Goal: Information Seeking & Learning: Learn about a topic

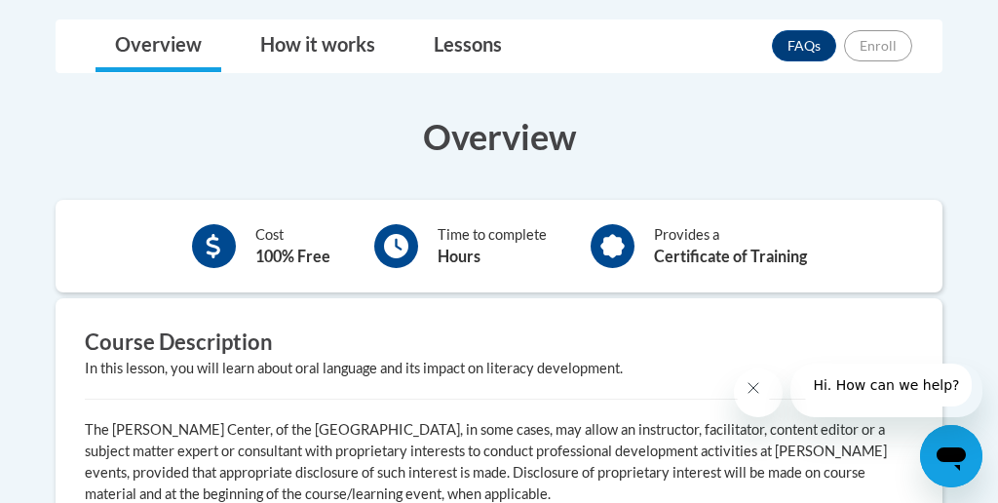
scroll to position [522, 0]
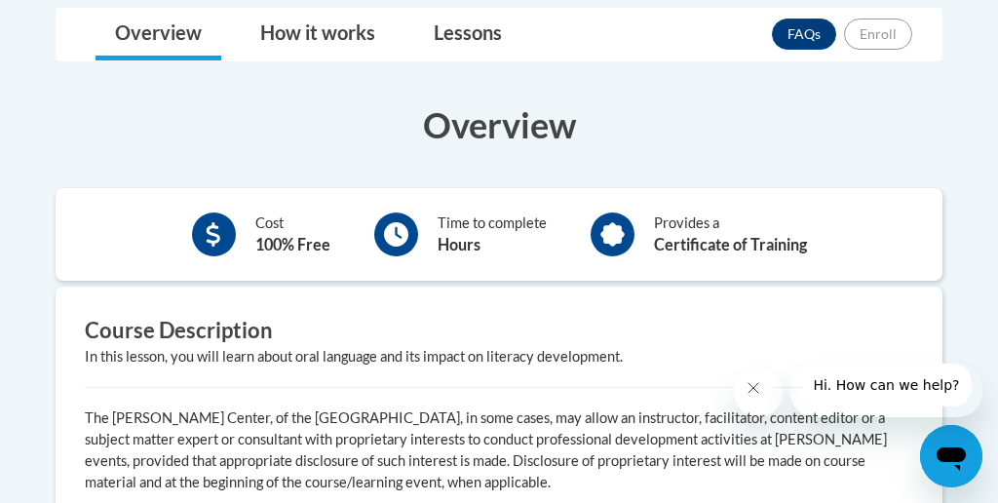
click at [408, 236] on div at bounding box center [396, 235] width 44 height 44
click at [602, 225] on icon at bounding box center [613, 234] width 24 height 24
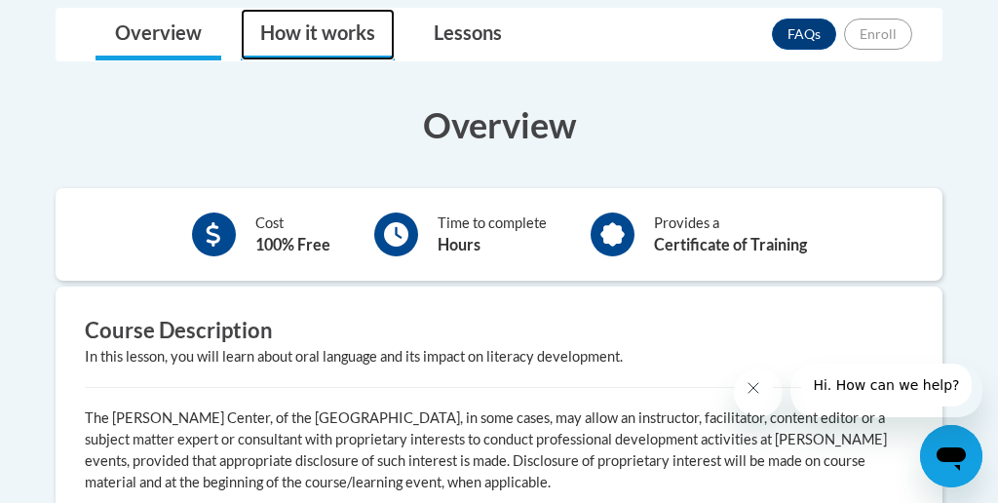
click at [346, 18] on link "How it works" at bounding box center [318, 35] width 154 height 52
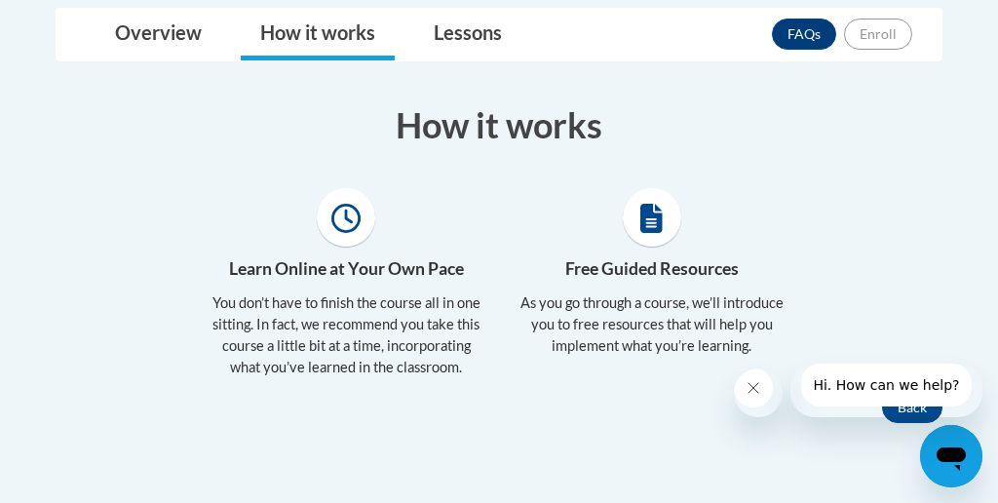
click at [344, 225] on icon at bounding box center [345, 218] width 29 height 29
click at [388, 321] on p "You don’t have to finish the course all in one sitting. In fact, we recommend y…" at bounding box center [347, 335] width 276 height 86
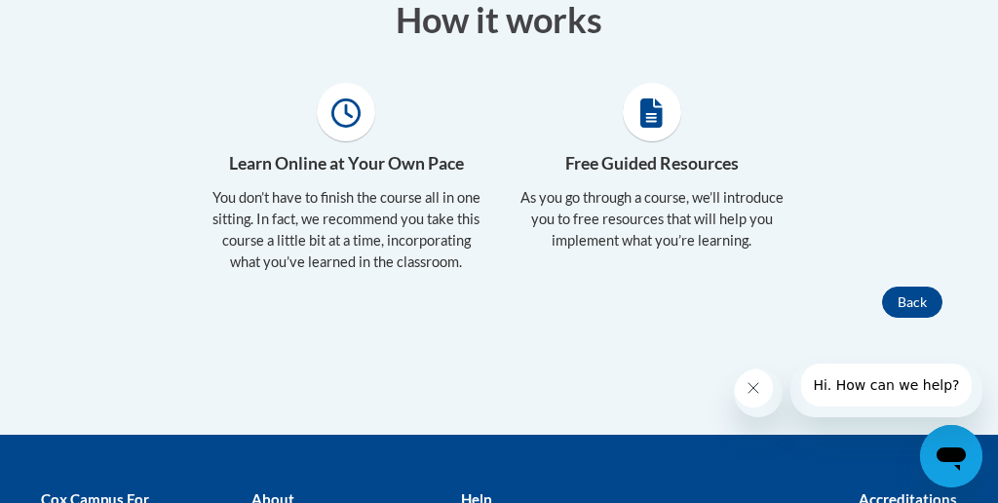
scroll to position [668, 0]
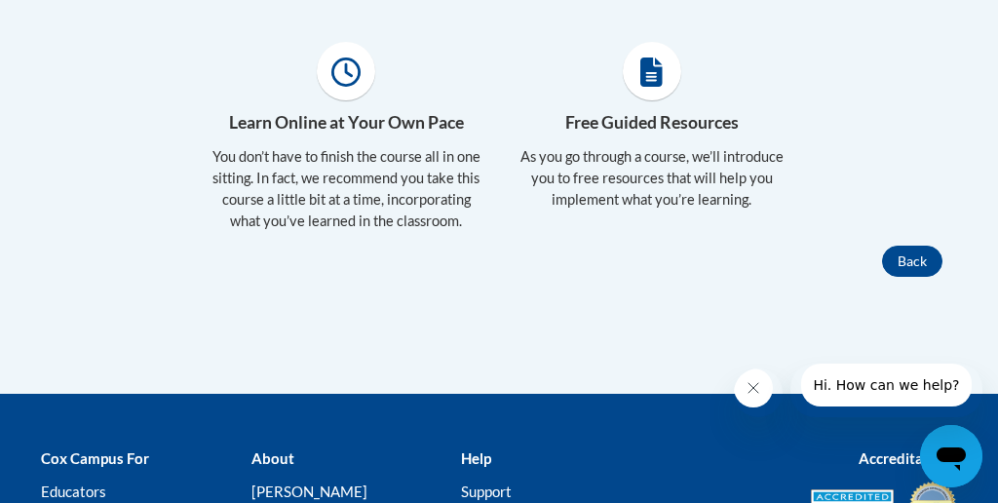
click at [660, 75] on icon at bounding box center [651, 72] width 22 height 29
click at [654, 125] on h4 "Free Guided Resources" at bounding box center [652, 122] width 276 height 25
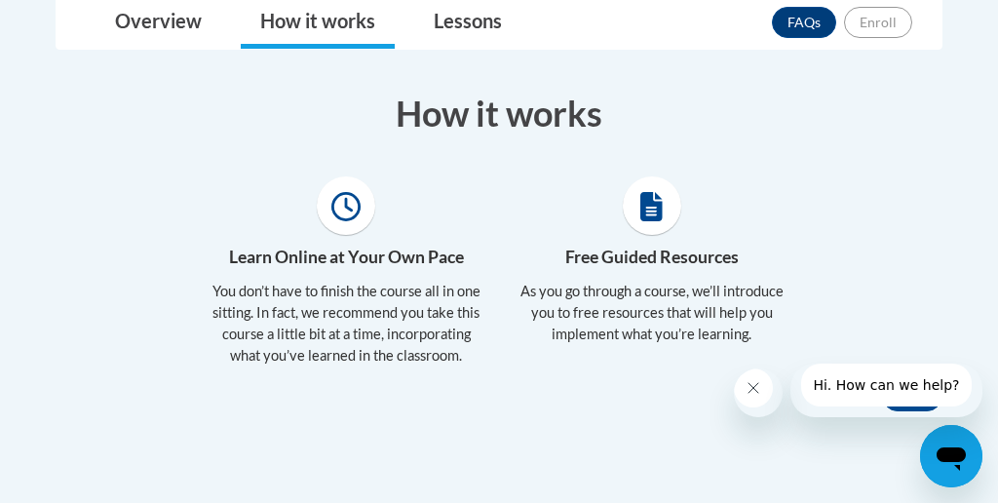
scroll to position [443, 0]
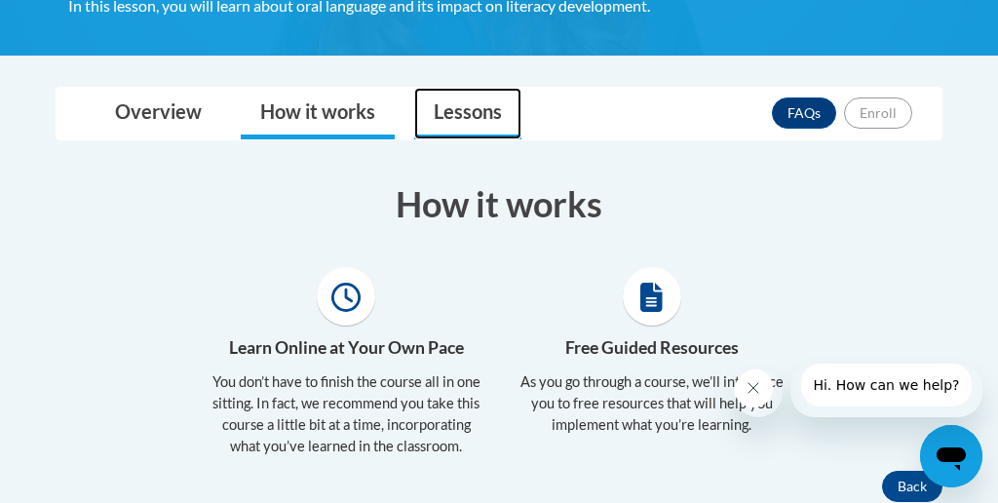
click at [471, 108] on link "Lessons" at bounding box center [467, 114] width 107 height 52
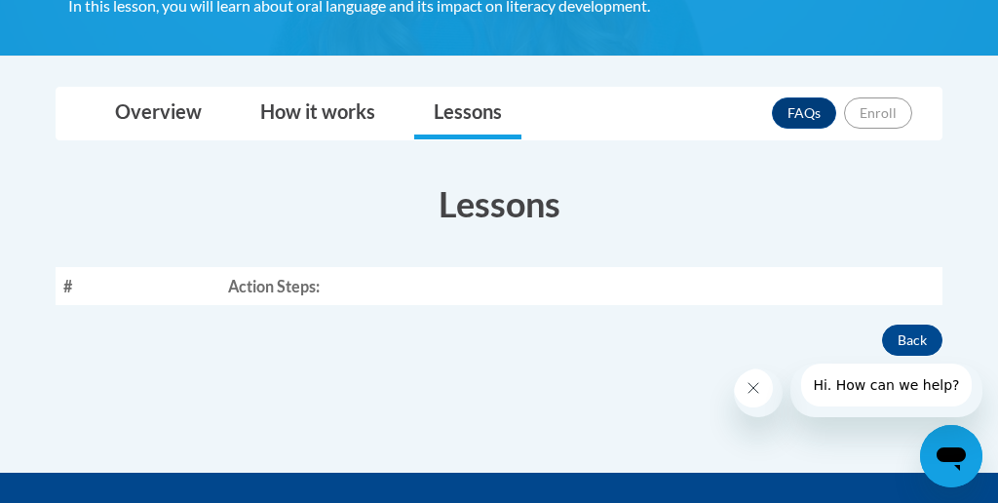
click at [341, 284] on th "Action Steps:" at bounding box center [581, 286] width 722 height 38
click at [371, 291] on th "Action Steps:" at bounding box center [581, 286] width 722 height 38
click at [480, 201] on h3 "Lessons" at bounding box center [499, 203] width 887 height 49
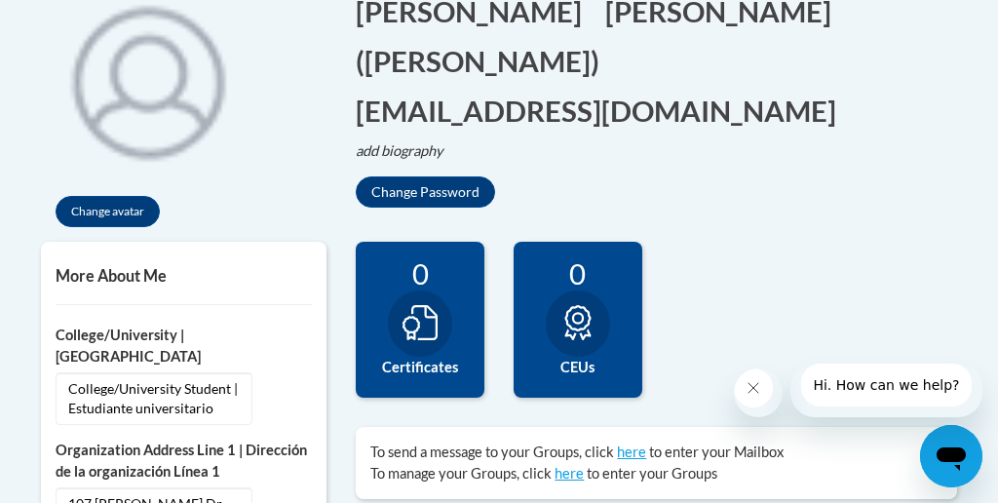
scroll to position [458, 0]
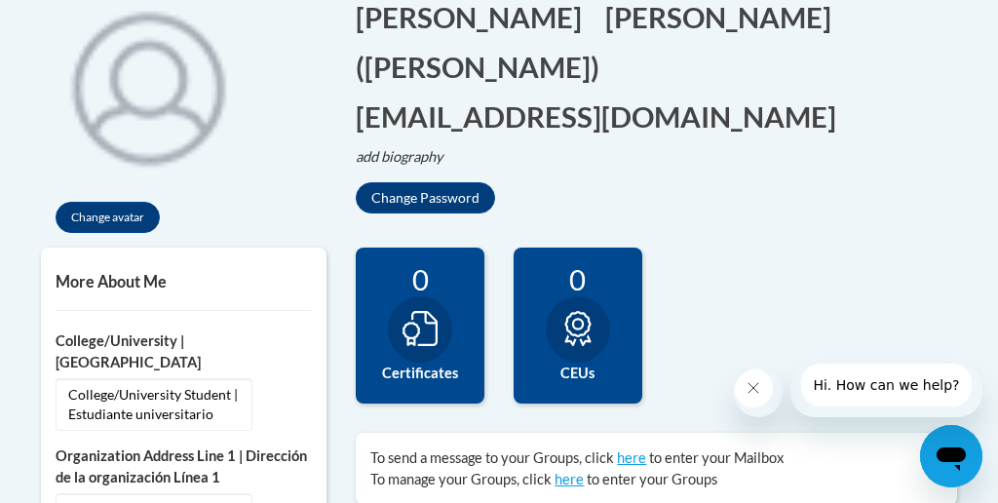
click at [421, 315] on icon at bounding box center [420, 328] width 35 height 35
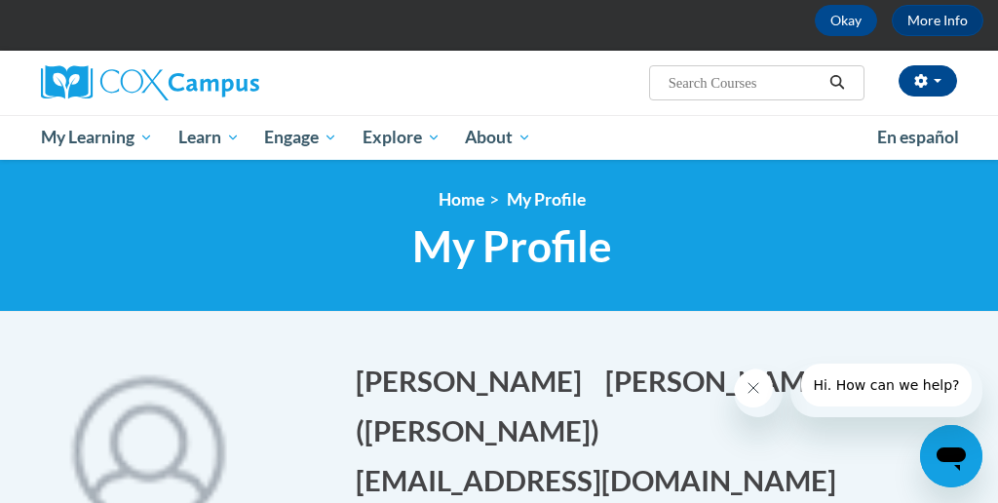
scroll to position [161, 0]
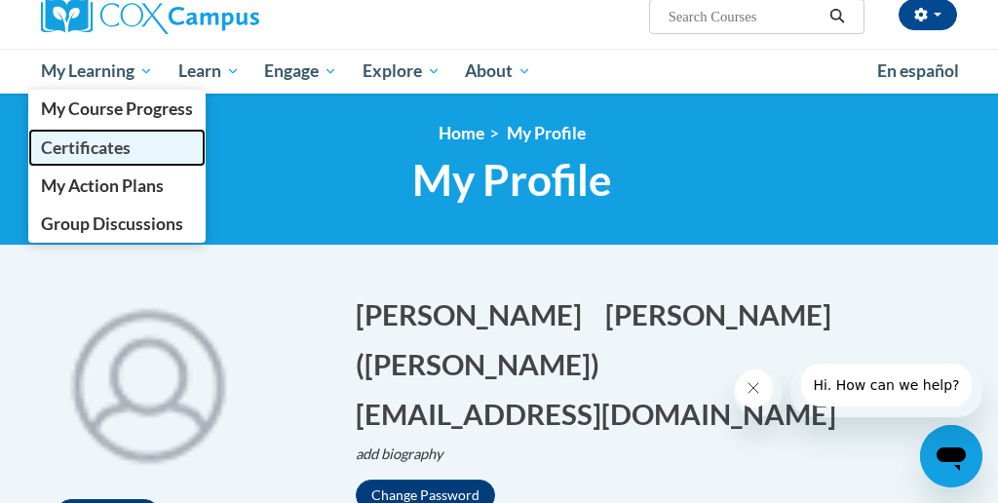
click at [83, 150] on span "Certificates" at bounding box center [86, 147] width 90 height 20
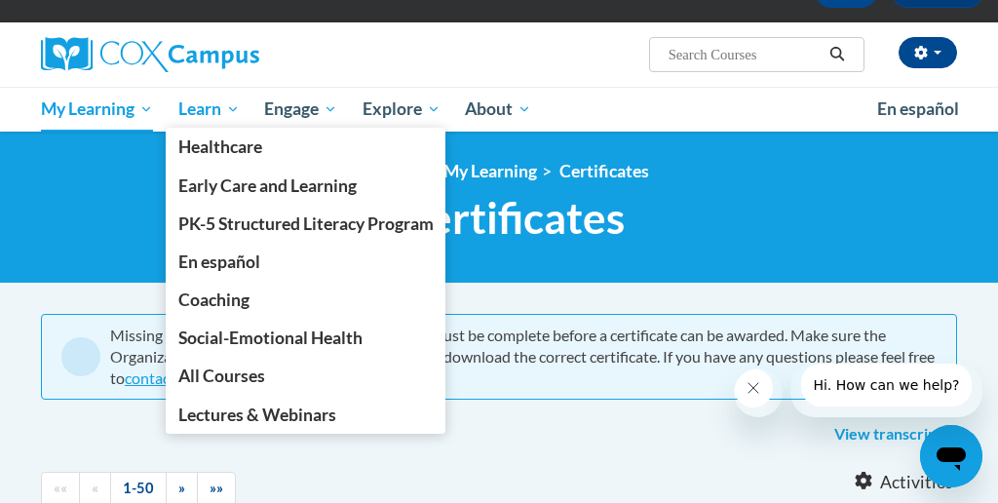
scroll to position [125, 0]
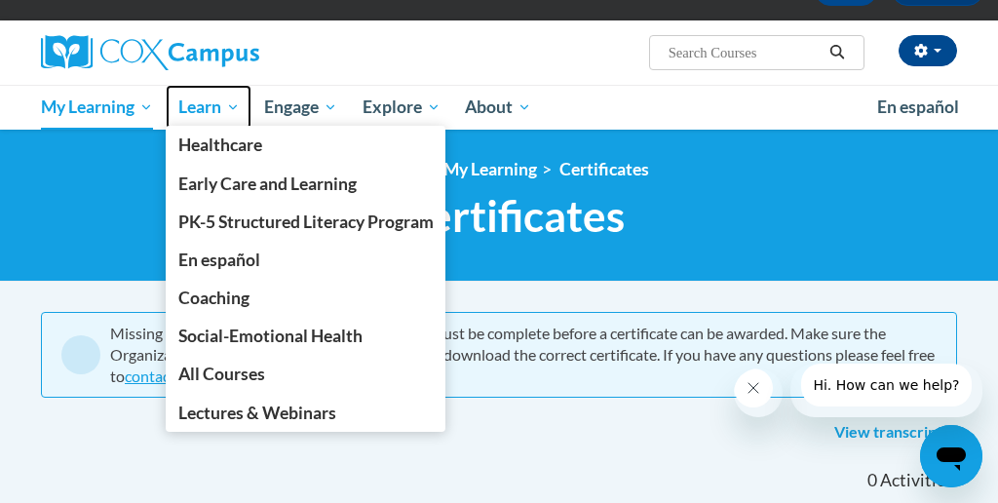
click at [204, 111] on span "Learn" at bounding box center [208, 107] width 61 height 23
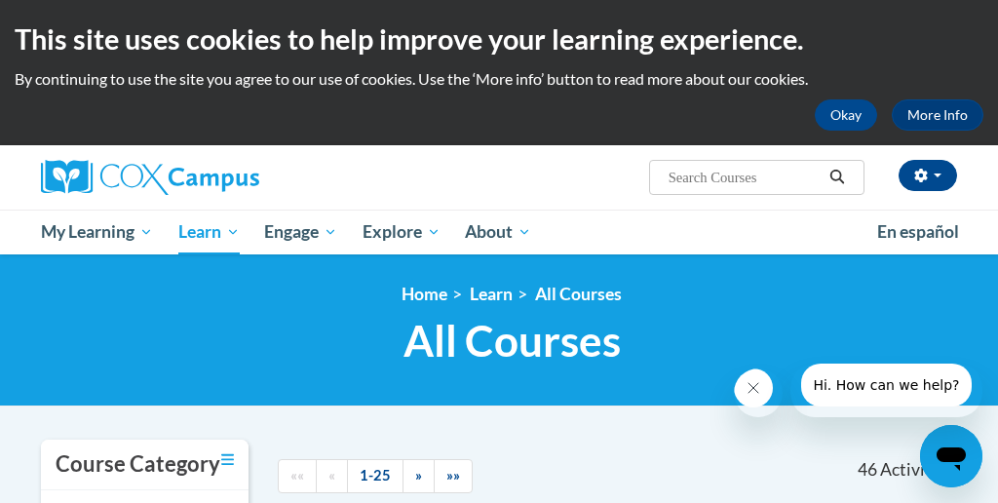
click at [744, 180] on input "Search..." at bounding box center [745, 177] width 156 height 23
click at [797, 171] on input "oral language is the foundation" at bounding box center [745, 177] width 156 height 23
click at [815, 183] on input "oral language is the foundation" at bounding box center [745, 177] width 156 height 23
type input "oral language is the foundation for literacy"
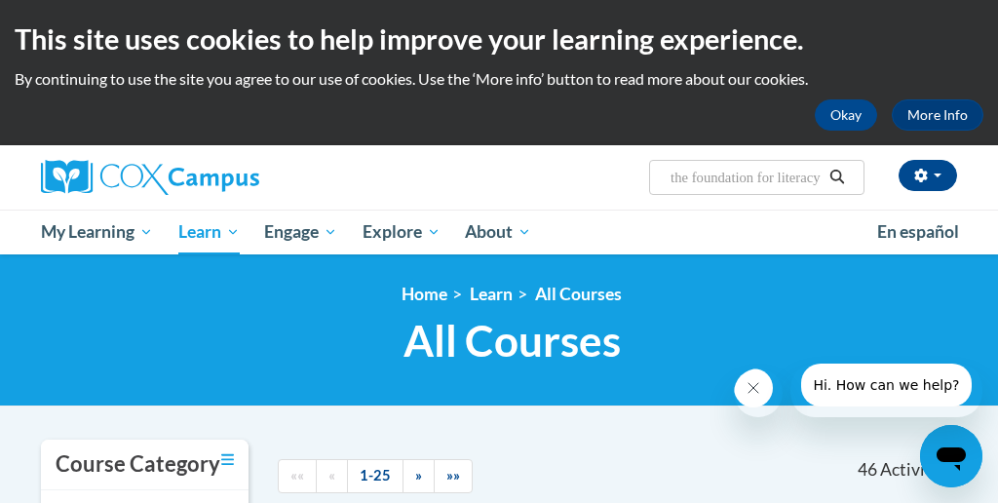
scroll to position [0, 115]
type input "oral language is the foundation for literacy"
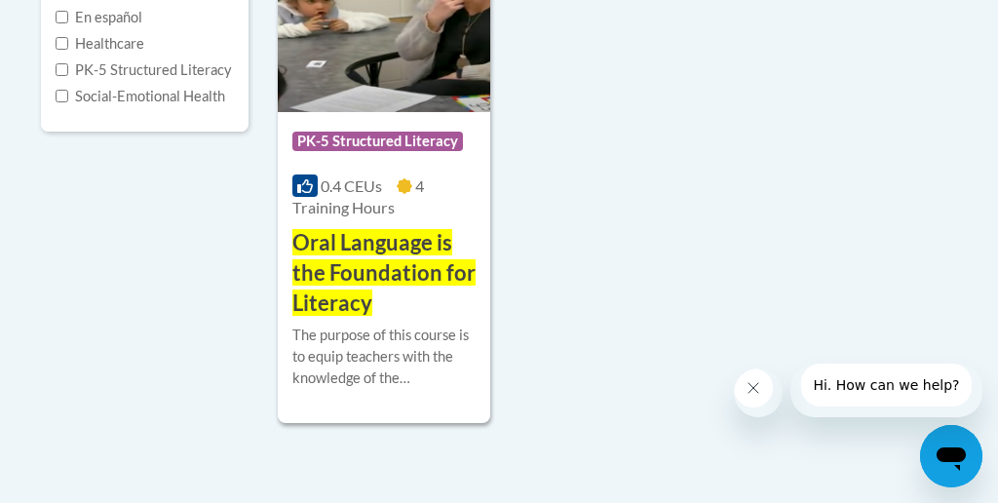
scroll to position [582, 0]
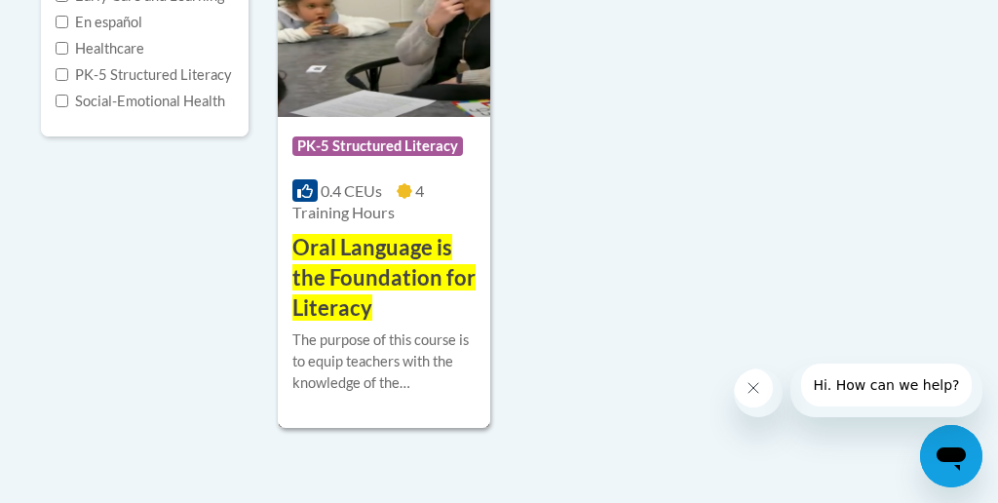
click at [377, 97] on img at bounding box center [384, 17] width 213 height 199
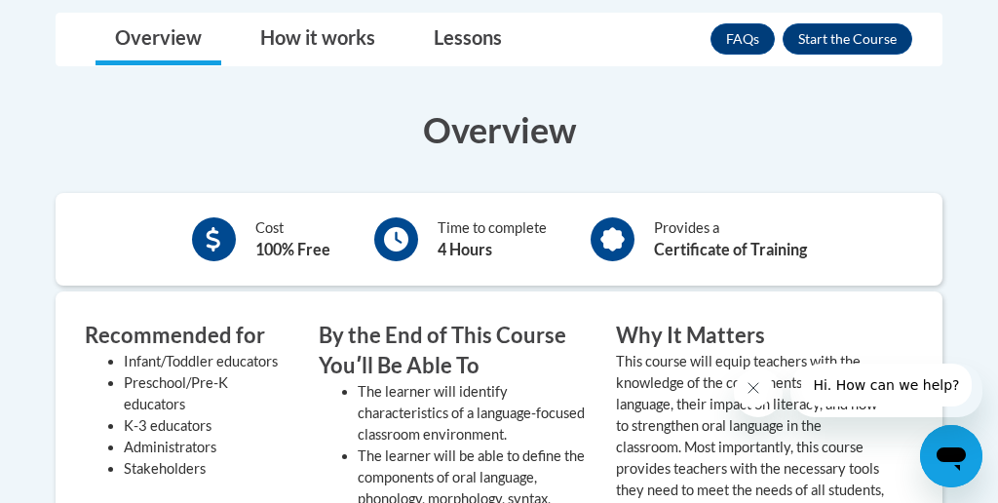
scroll to position [607, 0]
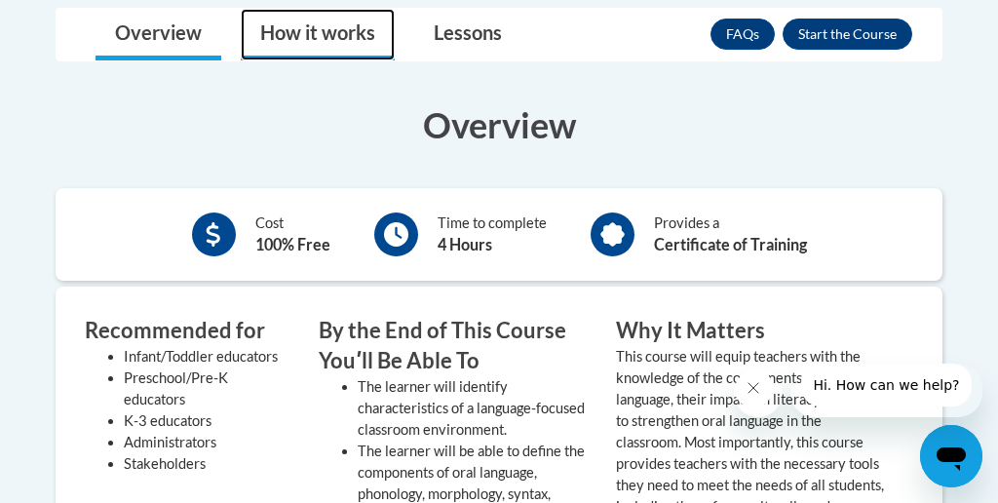
click at [335, 34] on link "How it works" at bounding box center [318, 35] width 154 height 52
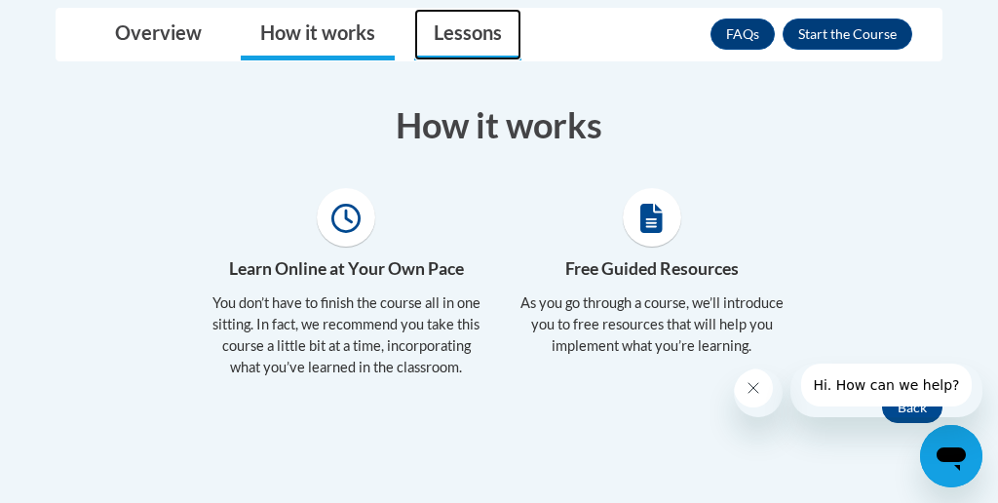
click at [426, 34] on link "Lessons" at bounding box center [467, 35] width 107 height 52
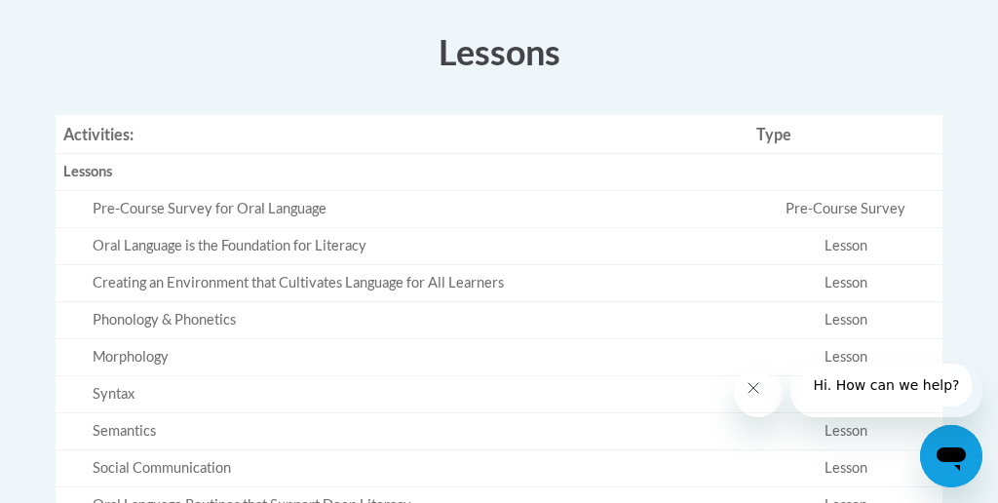
scroll to position [646, 0]
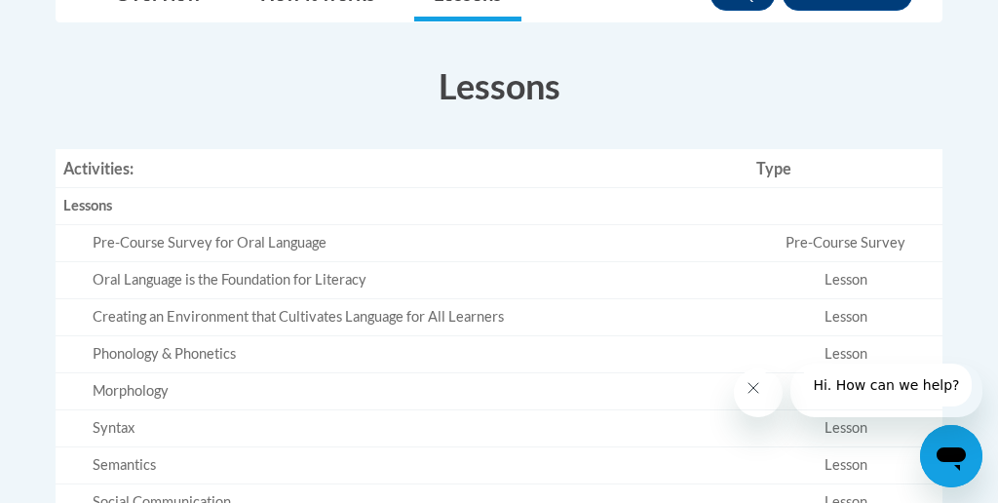
click at [853, 232] on td "Pre-Course Survey" at bounding box center [846, 243] width 194 height 37
click at [259, 240] on div "Pre-Course Survey for Oral Language" at bounding box center [417, 243] width 648 height 20
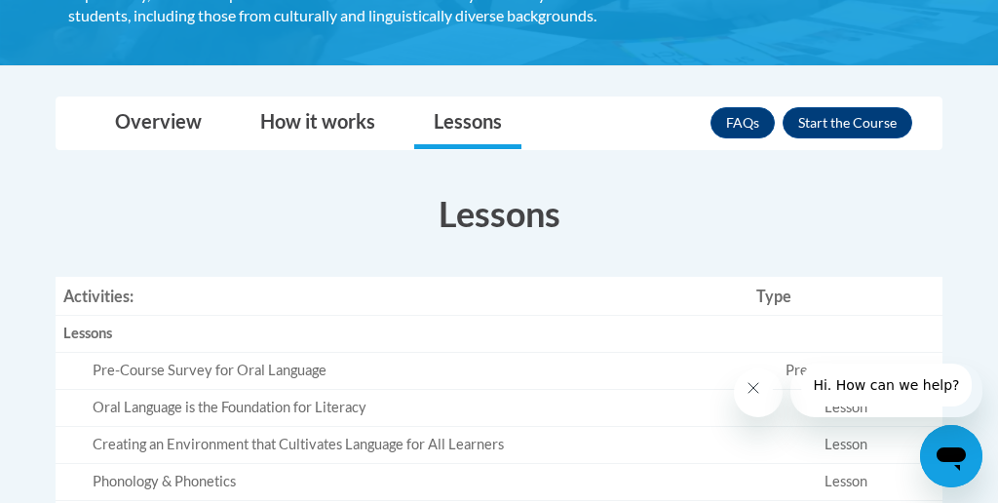
scroll to position [499, 0]
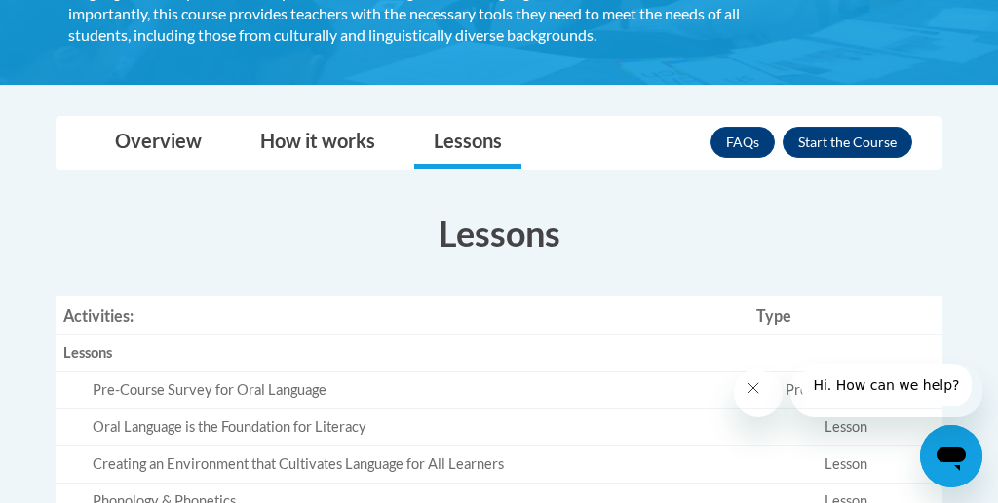
click at [148, 115] on div "× Close Course Enrollment Please select... × Close ×" at bounding box center [499, 115] width 946 height 1
click at [169, 134] on link "Overview" at bounding box center [159, 143] width 126 height 52
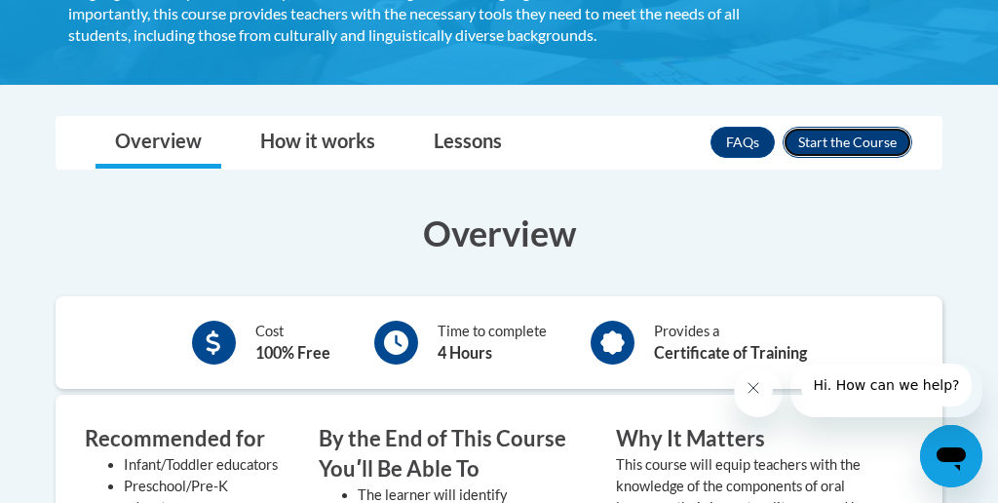
click at [849, 140] on button "Enroll" at bounding box center [848, 142] width 130 height 31
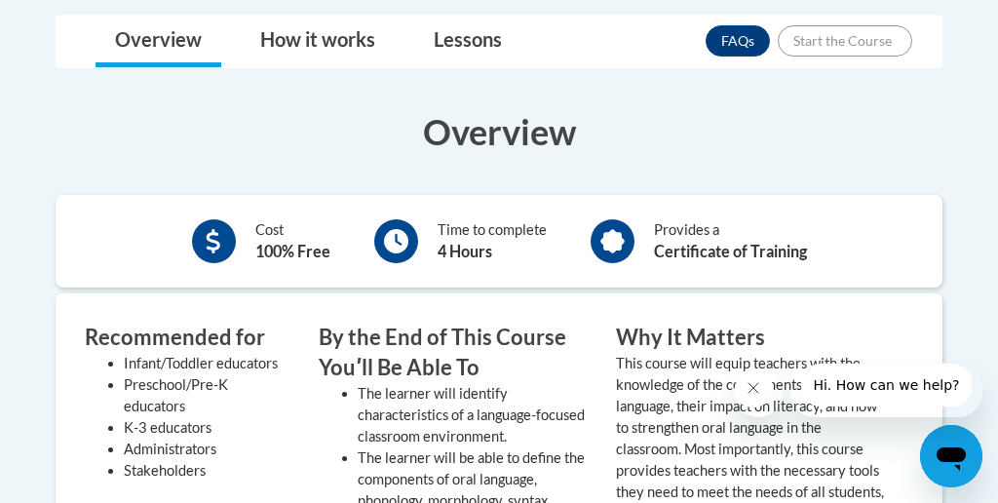
click at [469, 40] on body "This site uses cookies to help improve your learning experience. By continuing …" at bounding box center [499, 448] width 998 height 2099
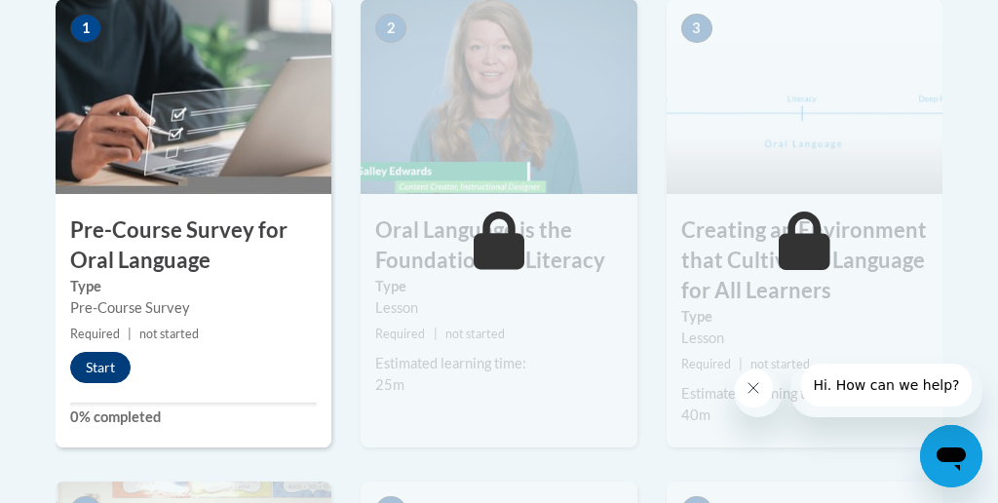
scroll to position [698, 0]
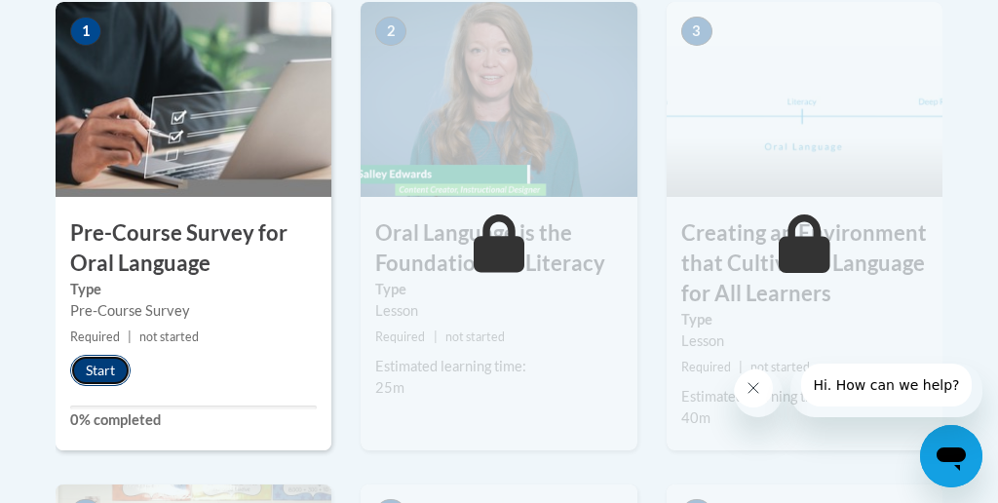
click at [92, 357] on button "Start" at bounding box center [100, 370] width 60 height 31
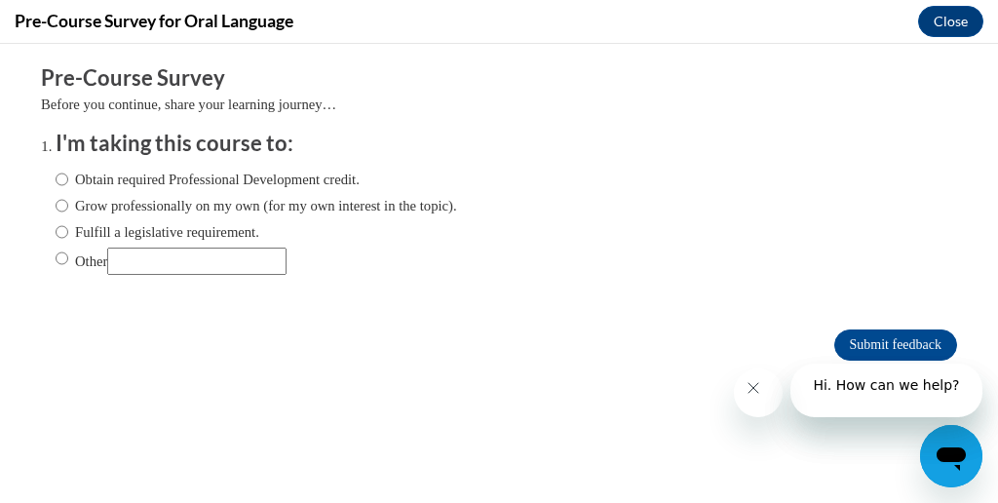
scroll to position [0, 0]
click at [66, 185] on input "Obtain required Professional Development credit." at bounding box center [62, 179] width 13 height 21
radio input "true"
click at [843, 338] on input "Submit feedback" at bounding box center [895, 345] width 123 height 31
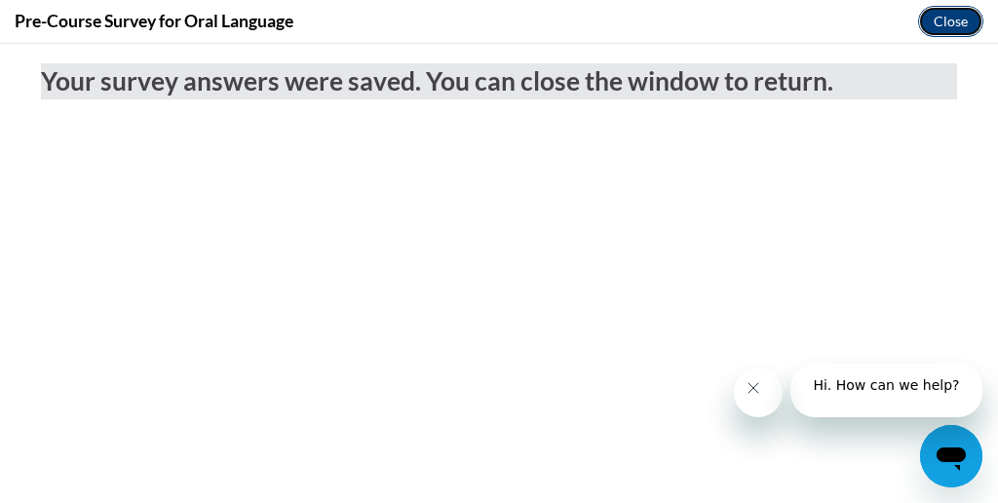
click at [945, 14] on button "Close" at bounding box center [950, 21] width 65 height 31
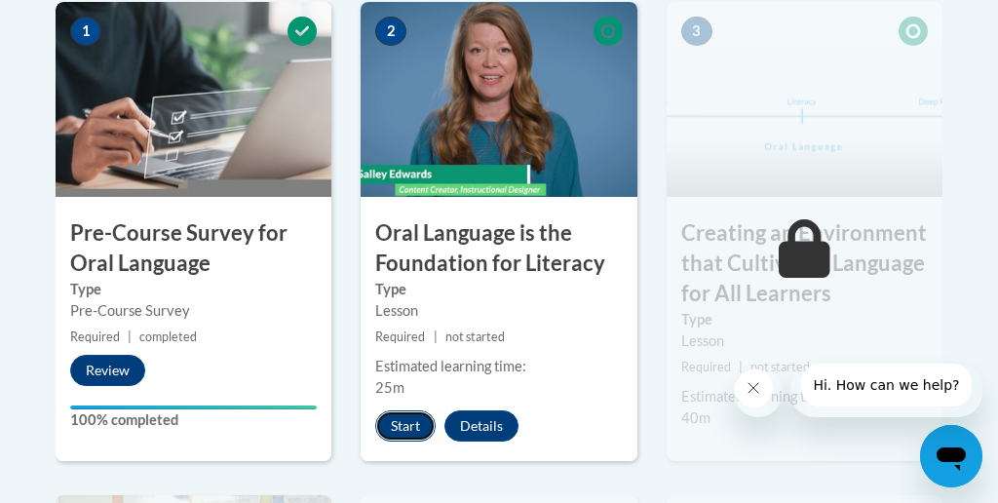
click at [414, 414] on button "Start" at bounding box center [405, 425] width 60 height 31
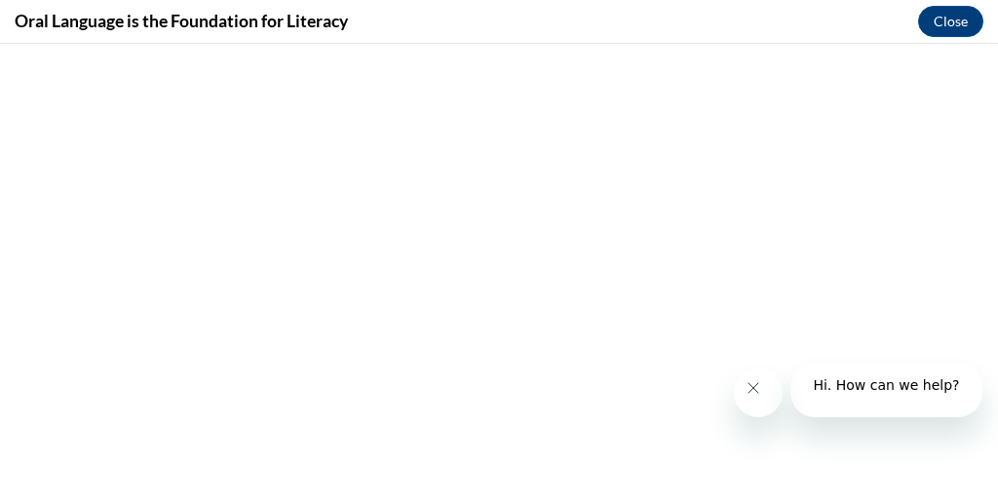
click at [761, 395] on icon "Close message from company" at bounding box center [754, 388] width 16 height 16
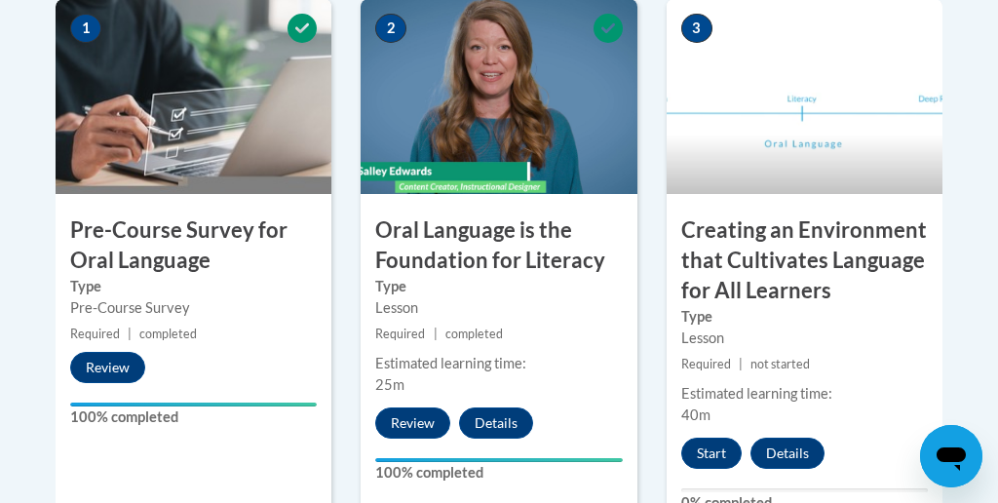
scroll to position [696, 0]
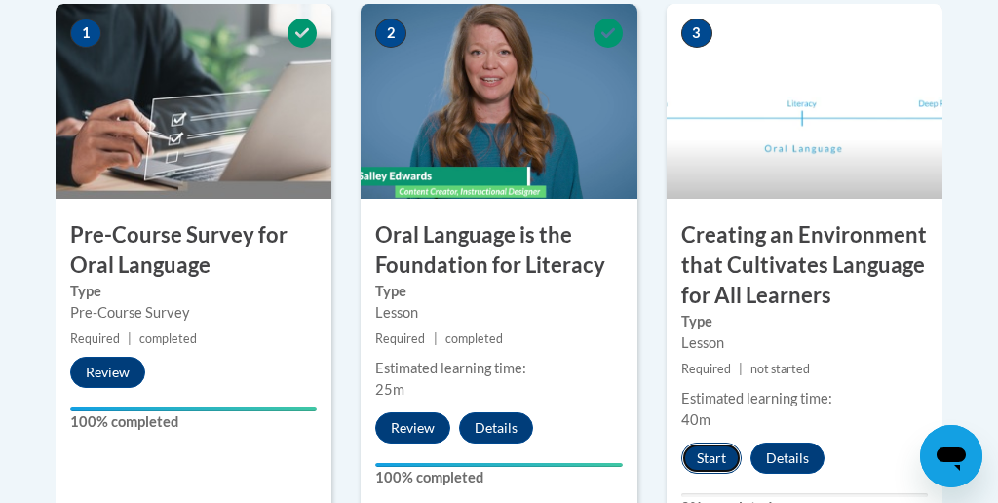
click at [710, 455] on button "Start" at bounding box center [711, 458] width 60 height 31
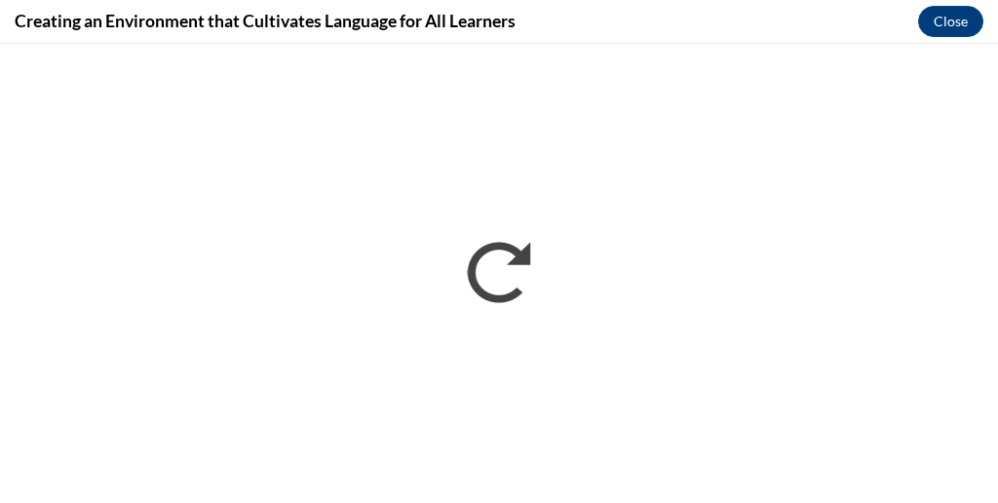
scroll to position [0, 0]
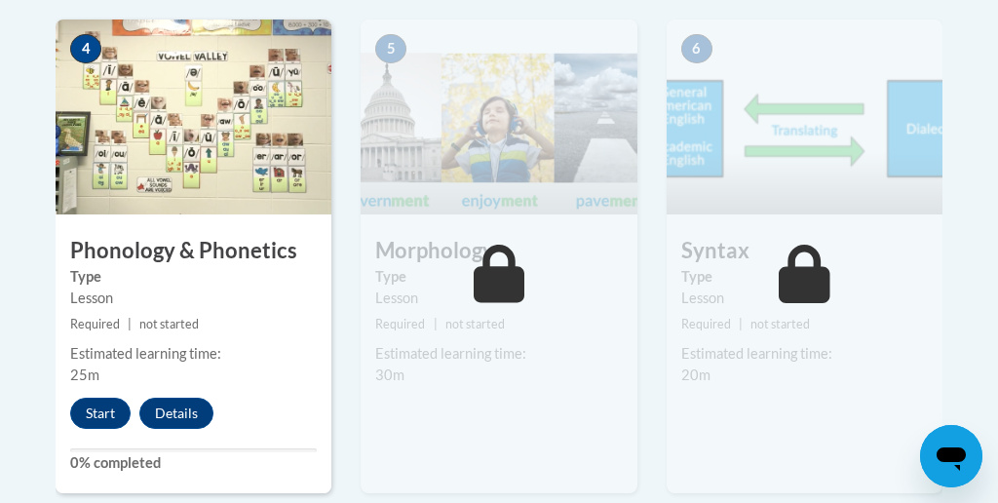
scroll to position [1303, 0]
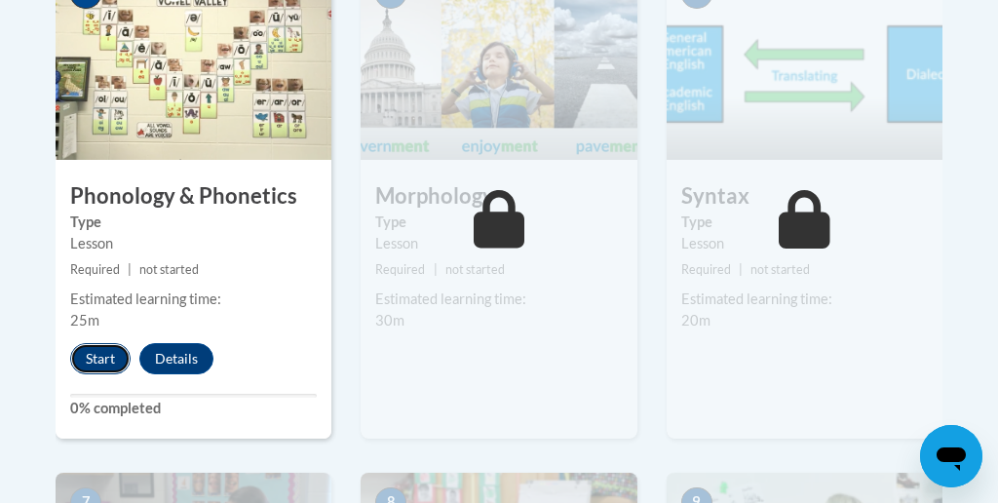
click at [96, 358] on button "Start" at bounding box center [100, 358] width 60 height 31
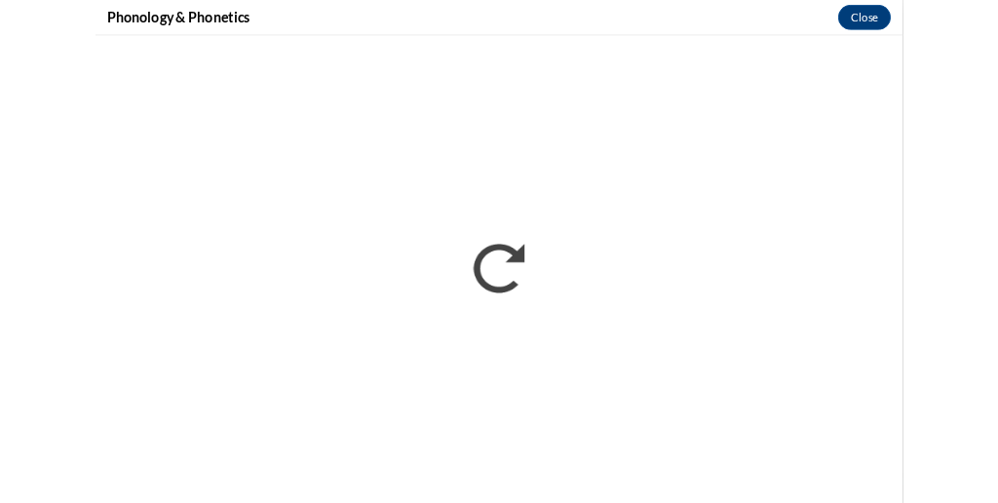
scroll to position [0, 0]
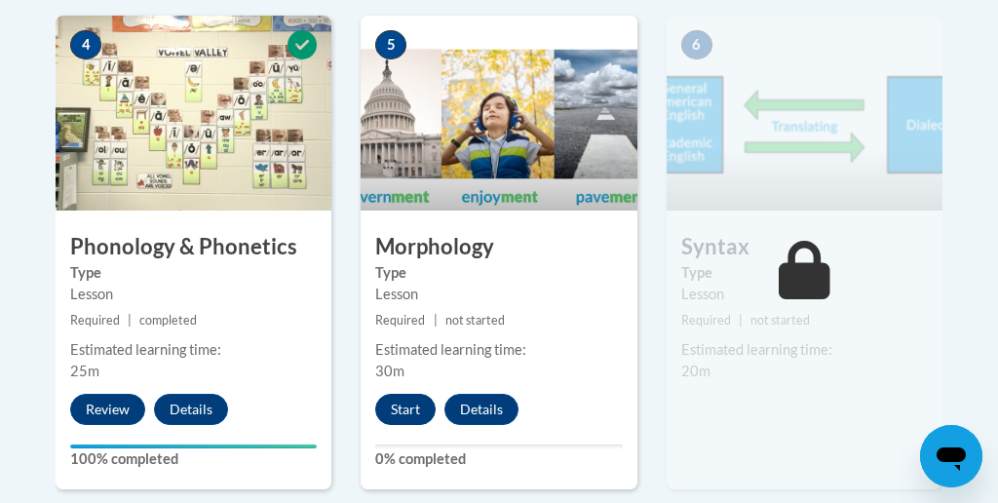
scroll to position [1254, 0]
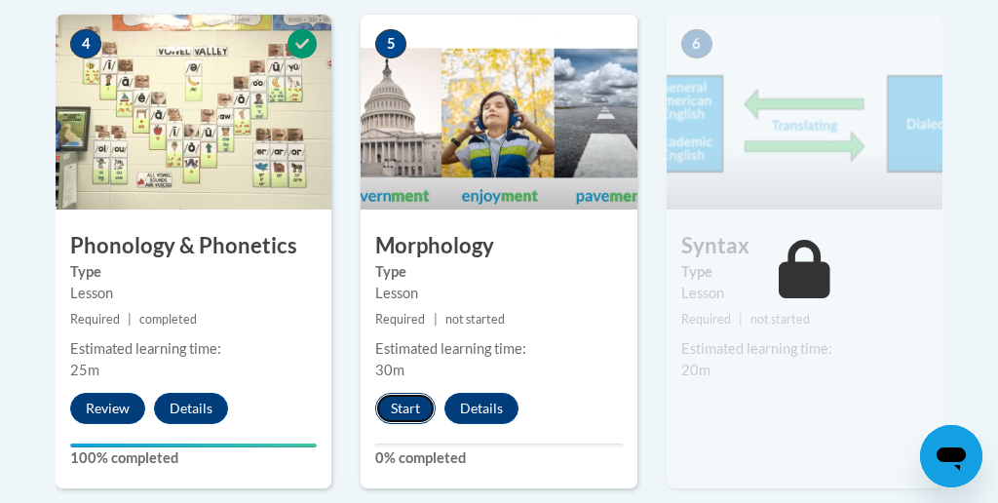
click at [403, 404] on button "Start" at bounding box center [405, 408] width 60 height 31
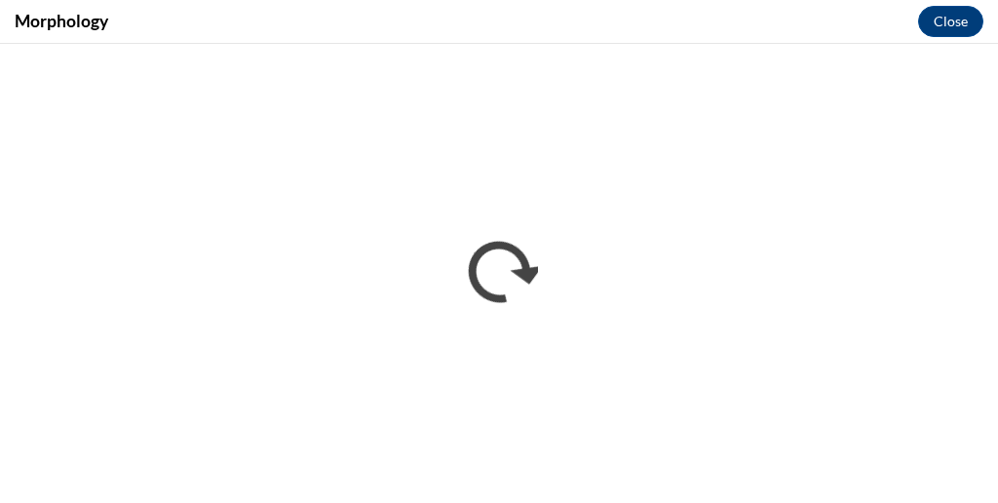
scroll to position [0, 0]
click at [950, 26] on button "Close" at bounding box center [950, 21] width 65 height 31
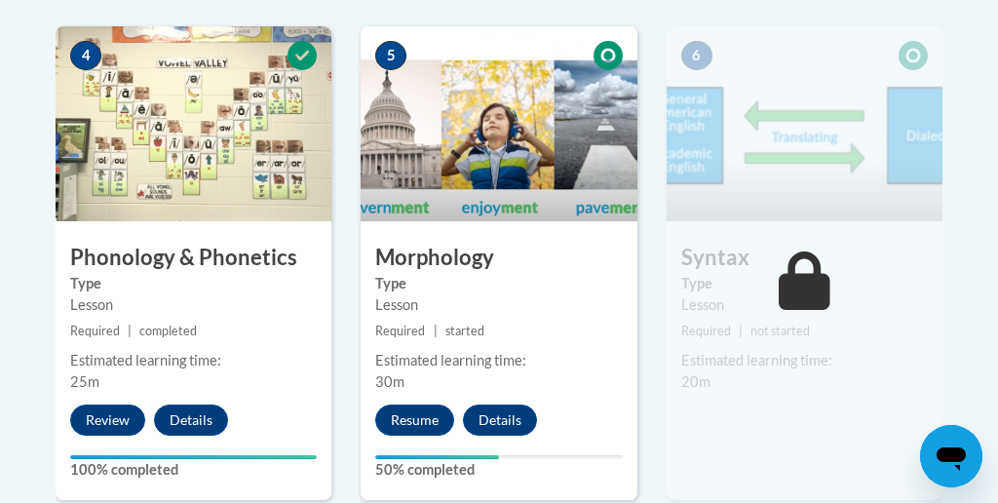
scroll to position [1255, 0]
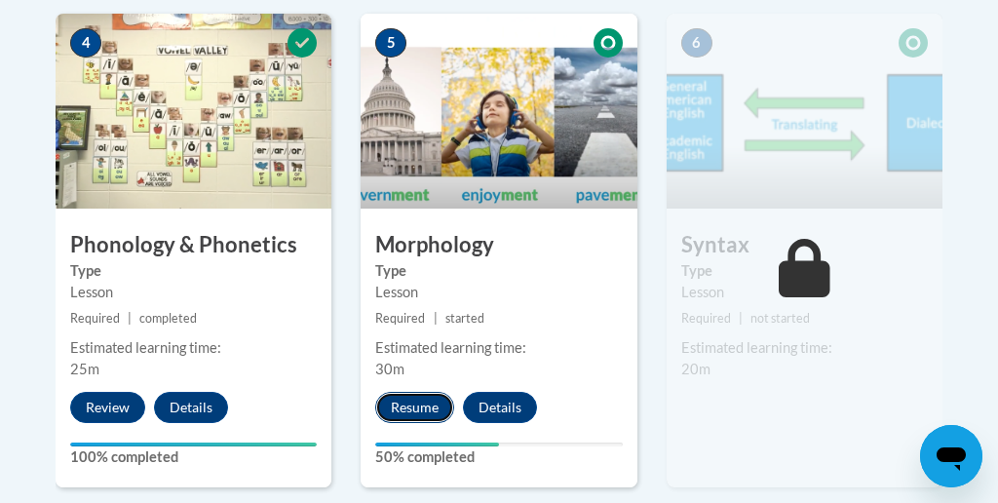
click at [444, 407] on button "Resume" at bounding box center [414, 407] width 79 height 31
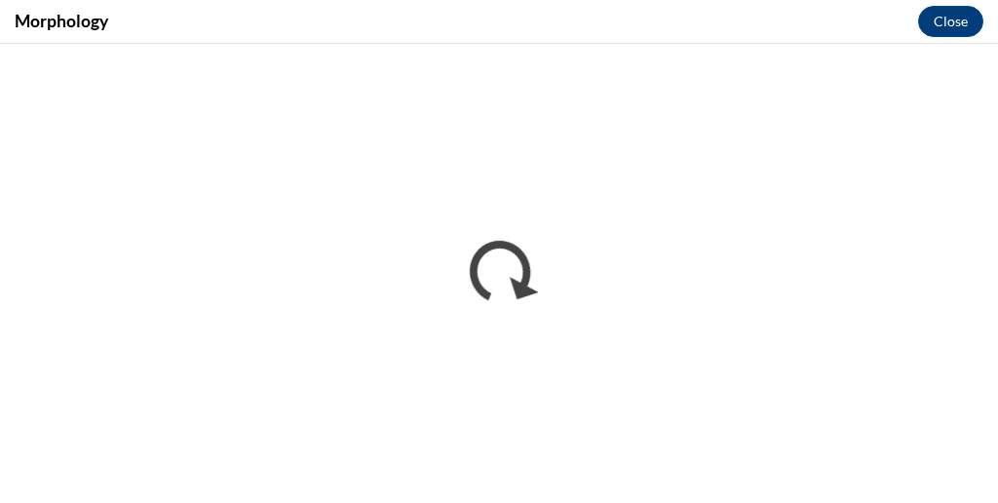
scroll to position [0, 0]
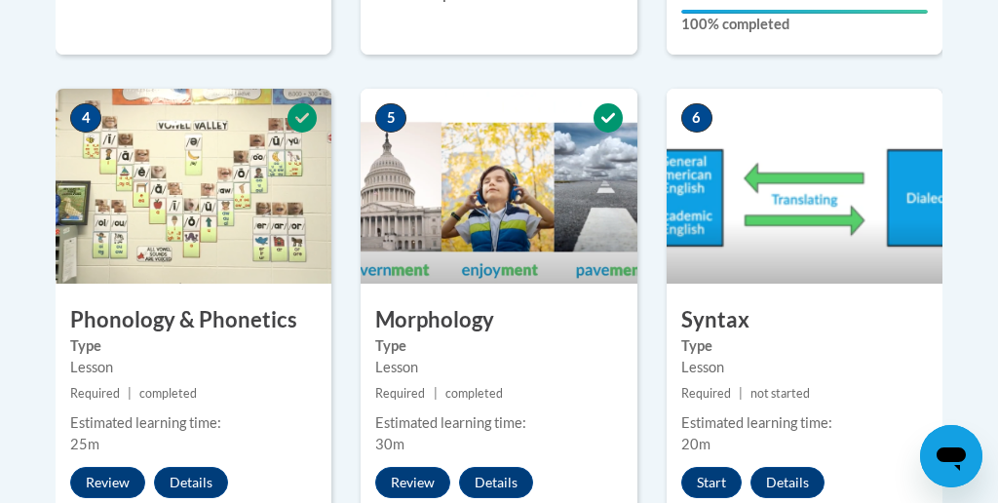
scroll to position [1187, 0]
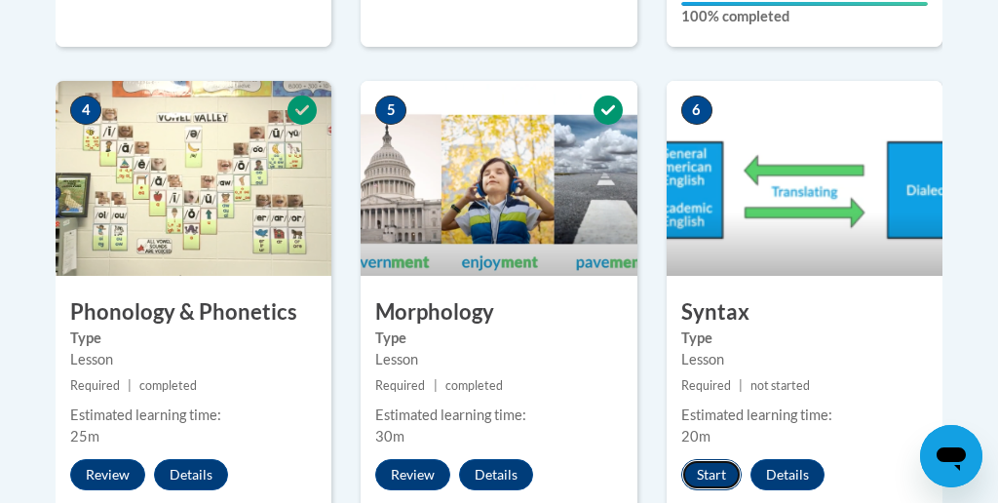
click at [716, 474] on button "Start" at bounding box center [711, 474] width 60 height 31
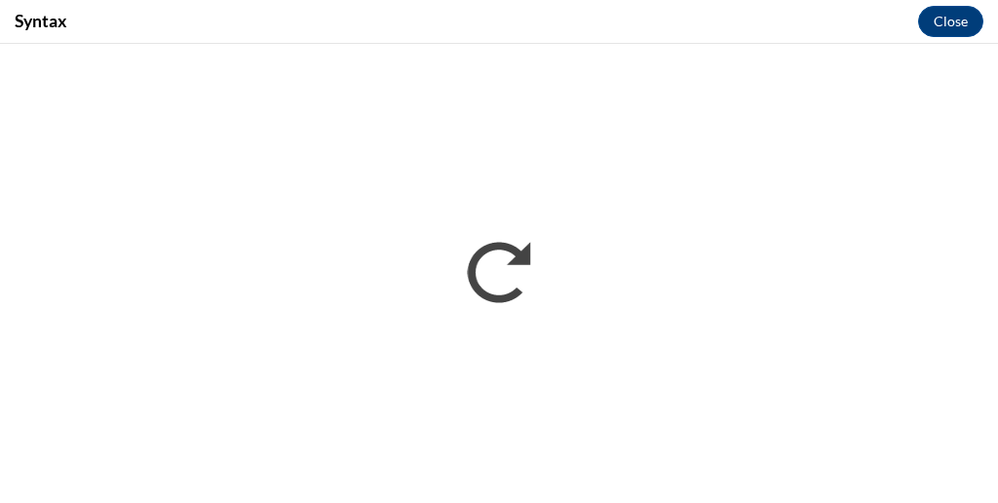
scroll to position [0, 0]
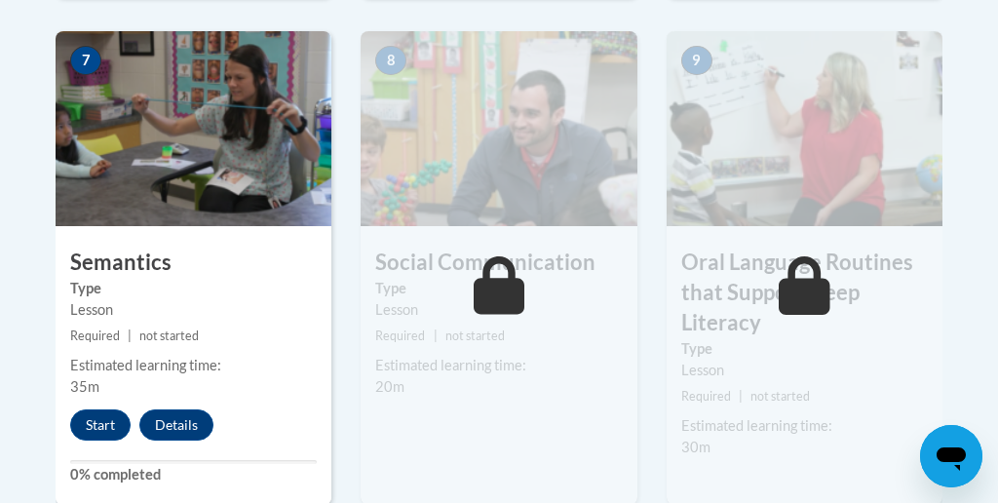
scroll to position [1750, 0]
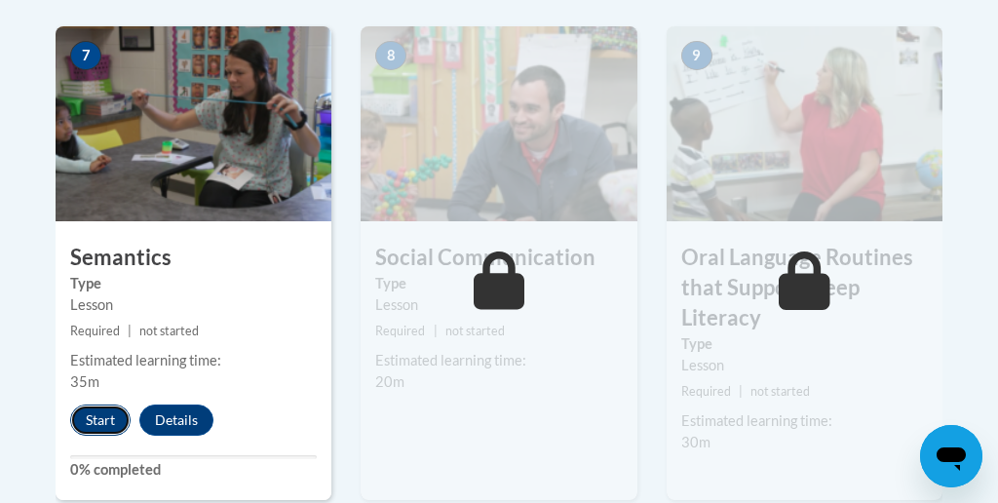
click at [116, 419] on button "Start" at bounding box center [100, 420] width 60 height 31
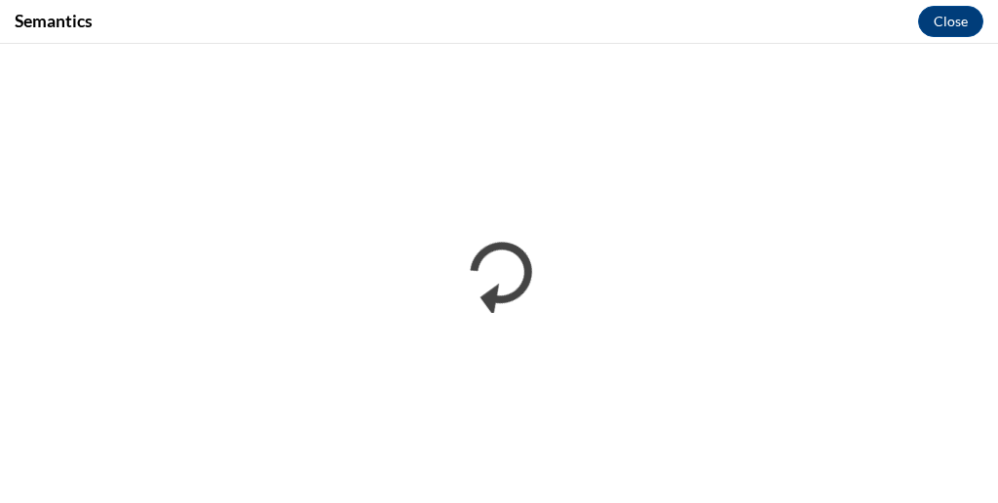
scroll to position [0, 0]
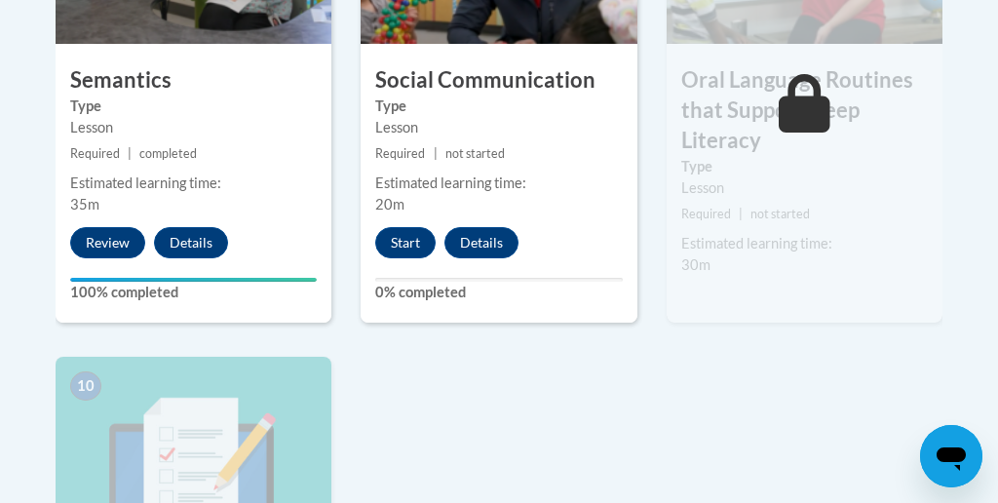
scroll to position [1945, 0]
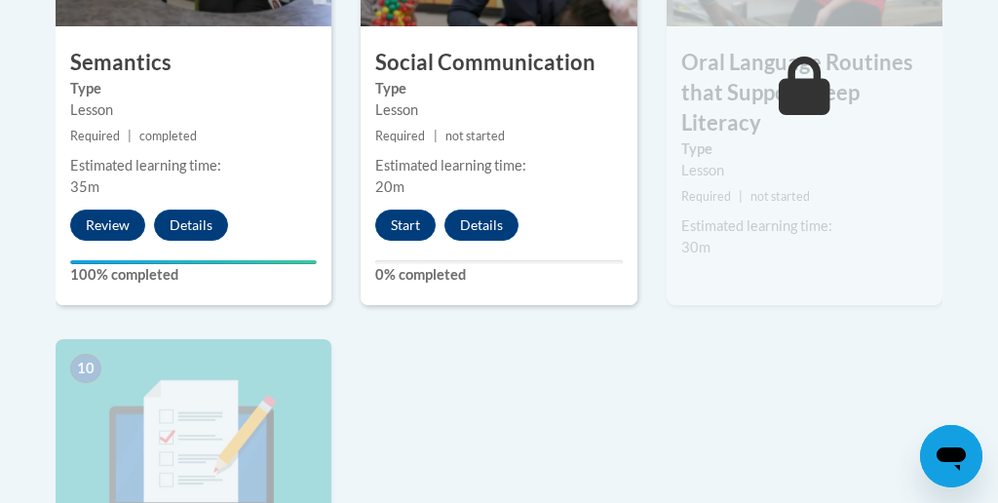
click at [402, 202] on div "8 Social Communication Type Lesson Required | not started Estimated learning ti…" at bounding box center [499, 68] width 276 height 474
click at [402, 208] on div "8 Social Communication Type Lesson Required | not started Estimated learning ti…" at bounding box center [499, 68] width 276 height 474
click at [403, 227] on button "Start" at bounding box center [405, 225] width 60 height 31
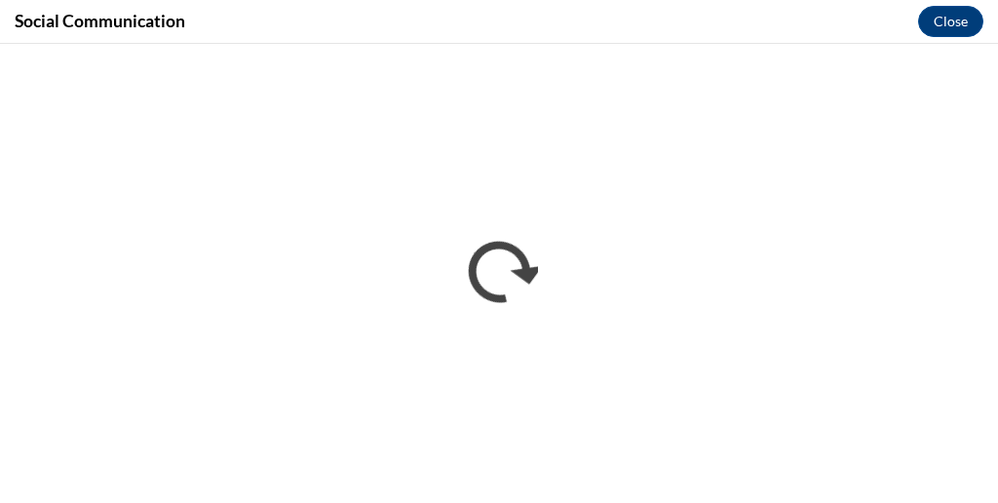
scroll to position [0, 0]
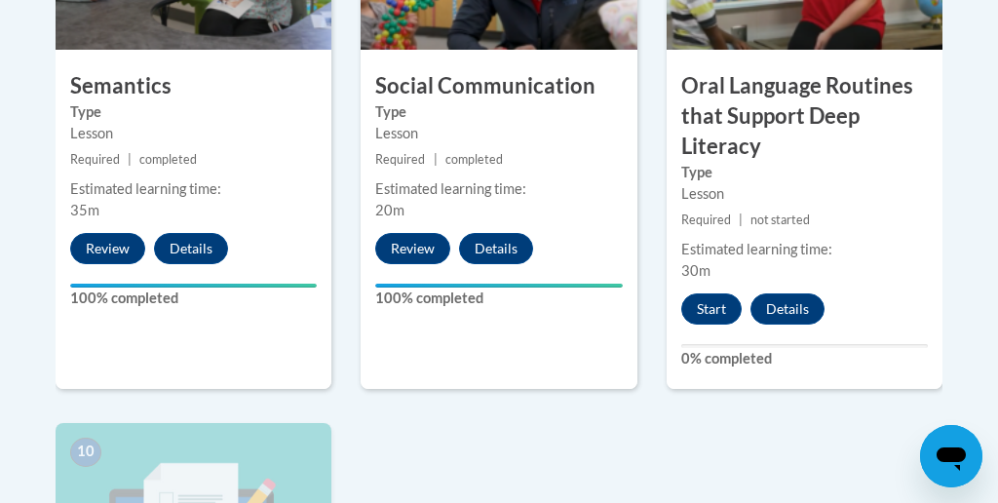
scroll to position [1920, 0]
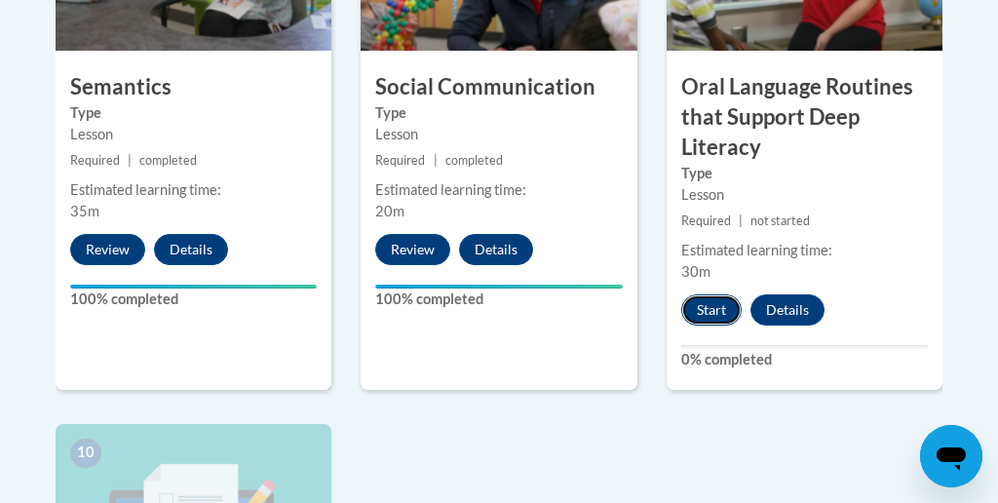
click at [697, 294] on button "Start" at bounding box center [711, 309] width 60 height 31
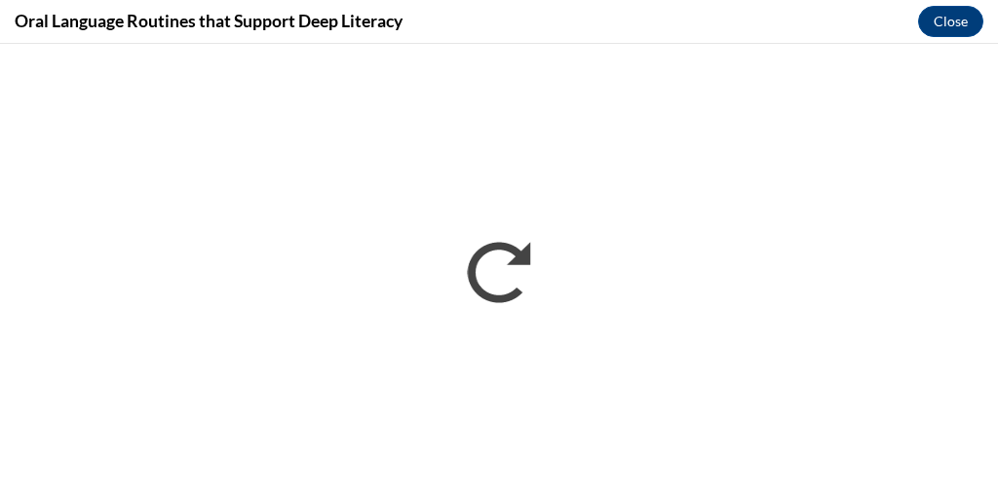
scroll to position [0, 0]
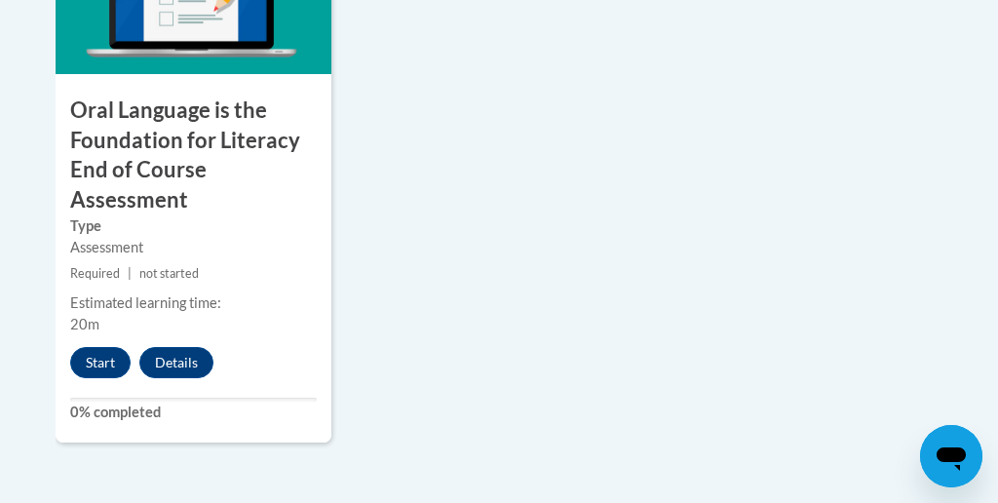
scroll to position [2573, 0]
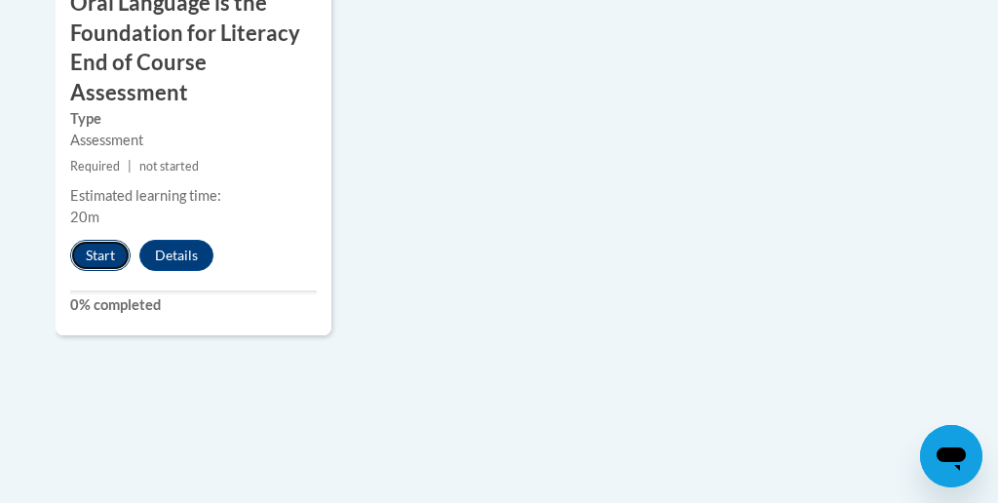
click at [92, 252] on button "Start" at bounding box center [100, 255] width 60 height 31
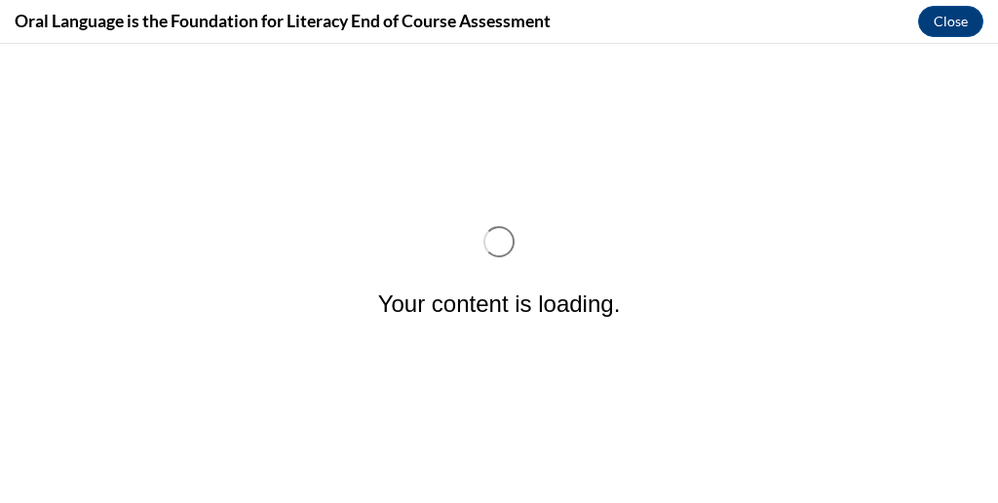
scroll to position [0, 0]
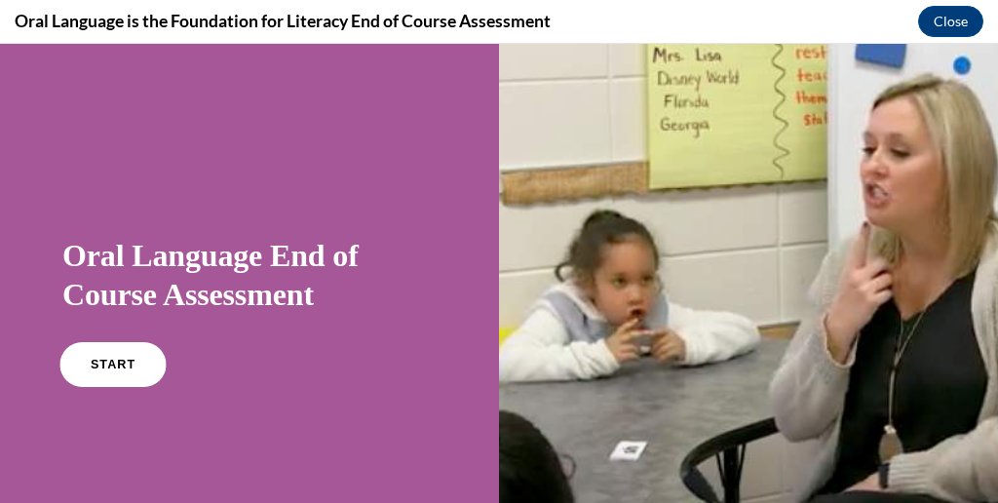
click at [164, 387] on link "START" at bounding box center [112, 364] width 106 height 45
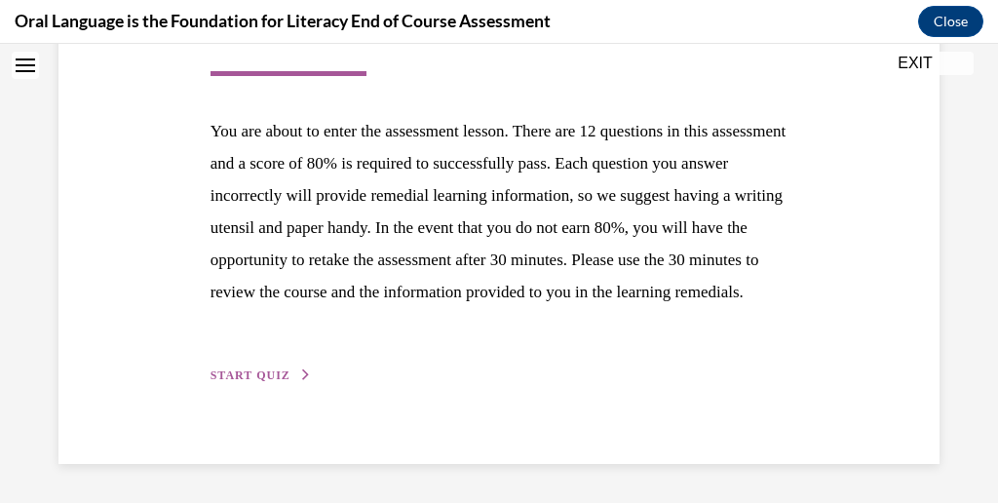
scroll to position [736, 0]
click at [291, 368] on span "START QUIZ" at bounding box center [251, 375] width 80 height 14
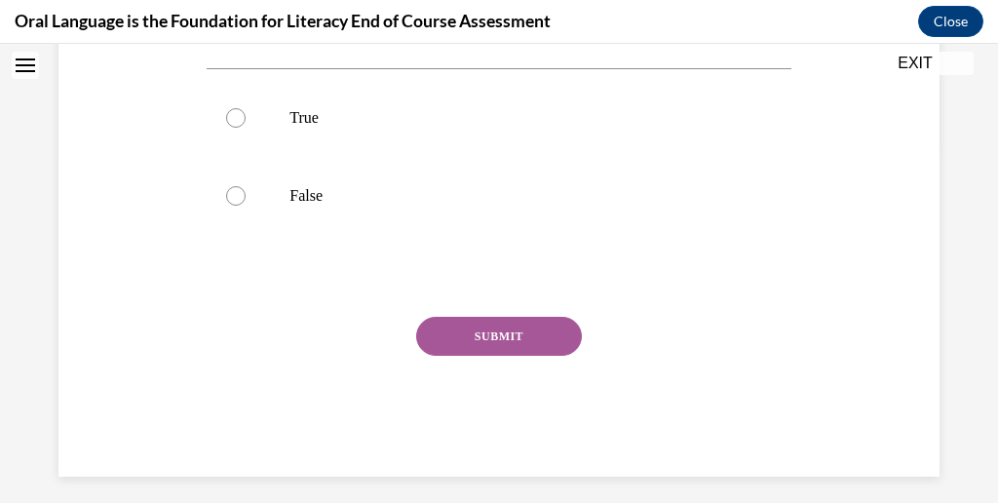
scroll to position [350, 0]
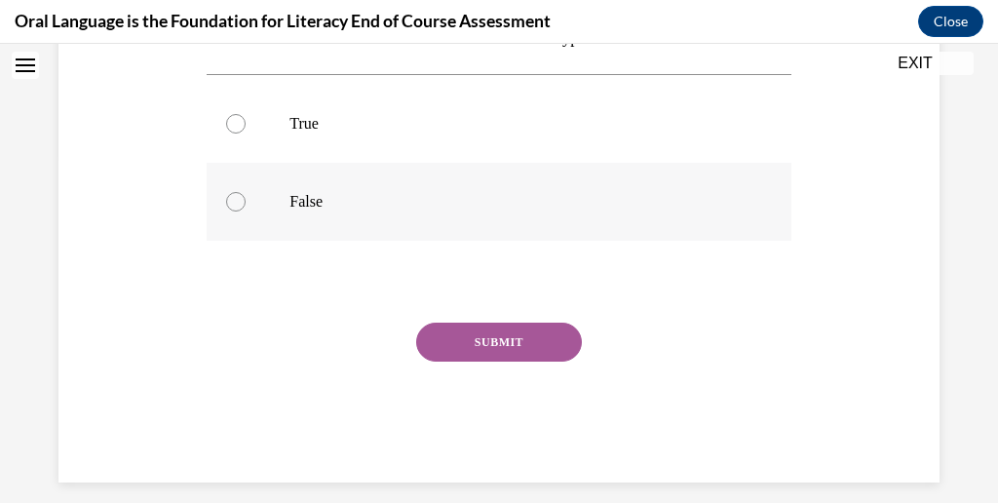
click at [246, 212] on div at bounding box center [235, 201] width 19 height 19
click at [246, 212] on input "False" at bounding box center [235, 201] width 19 height 19
radio input "true"
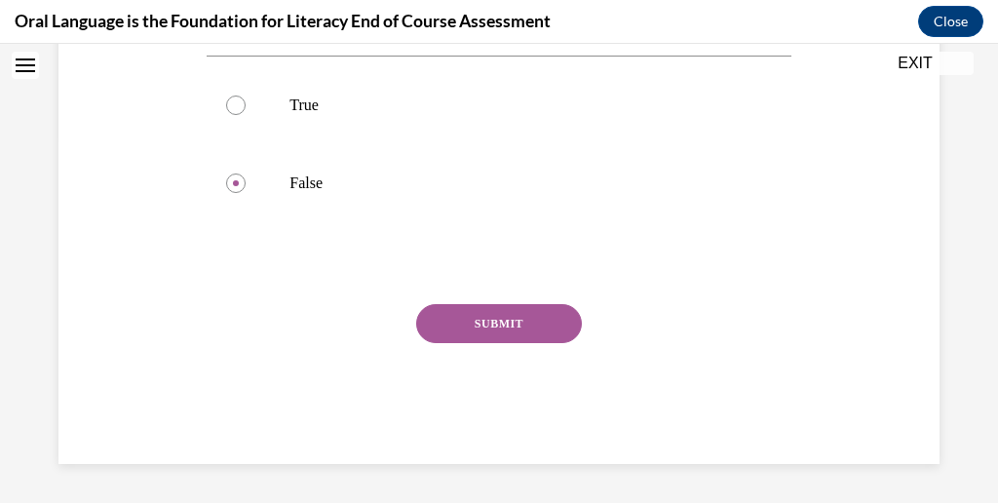
click at [477, 304] on button "SUBMIT" at bounding box center [499, 323] width 166 height 39
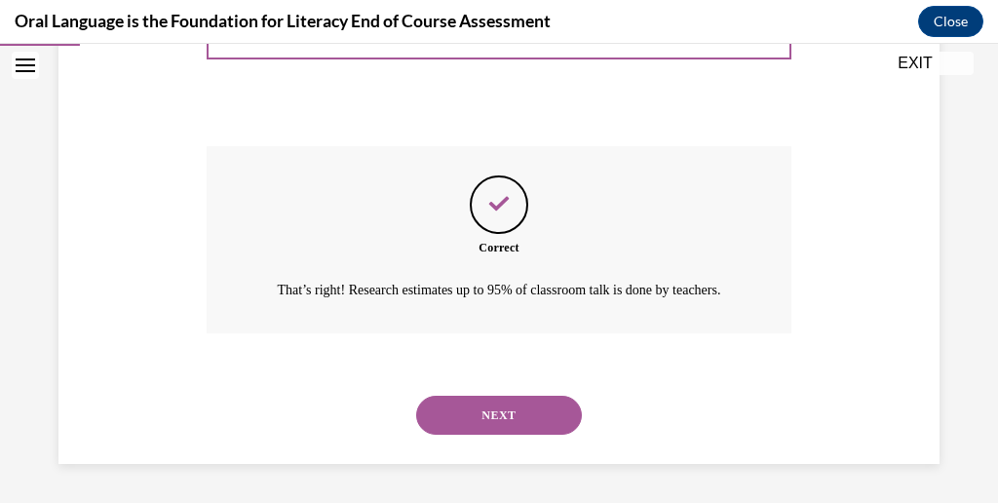
scroll to position [842, 0]
click at [476, 396] on button "NEXT" at bounding box center [499, 415] width 166 height 39
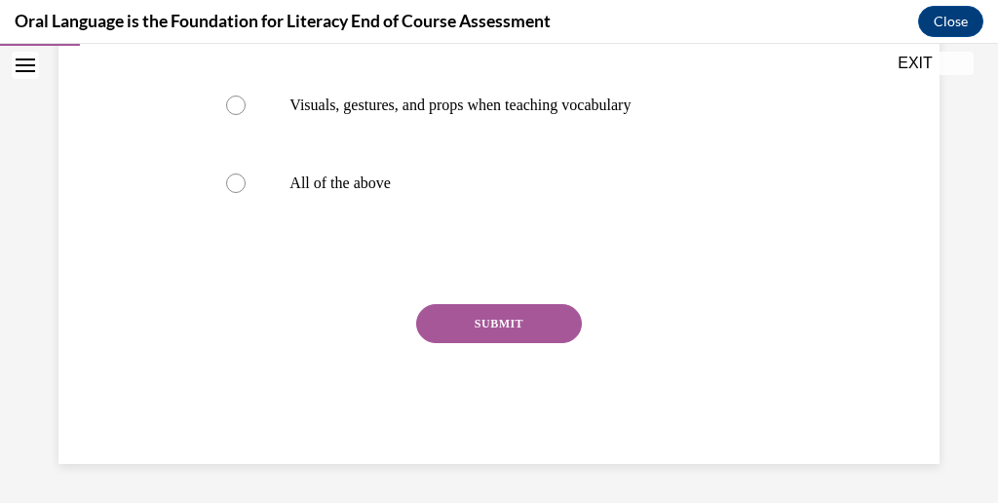
scroll to position [528, 0]
click at [246, 193] on div at bounding box center [235, 183] width 19 height 19
click at [246, 193] on input "All of the above" at bounding box center [235, 183] width 19 height 19
radio input "true"
click at [452, 343] on button "SUBMIT" at bounding box center [499, 323] width 166 height 39
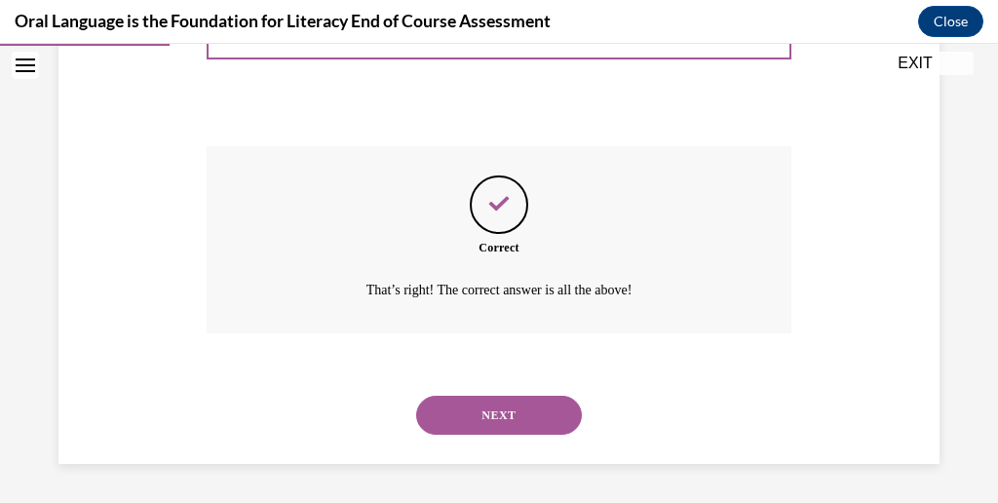
scroll to position [1032, 0]
click at [444, 396] on button "NEXT" at bounding box center [499, 415] width 166 height 39
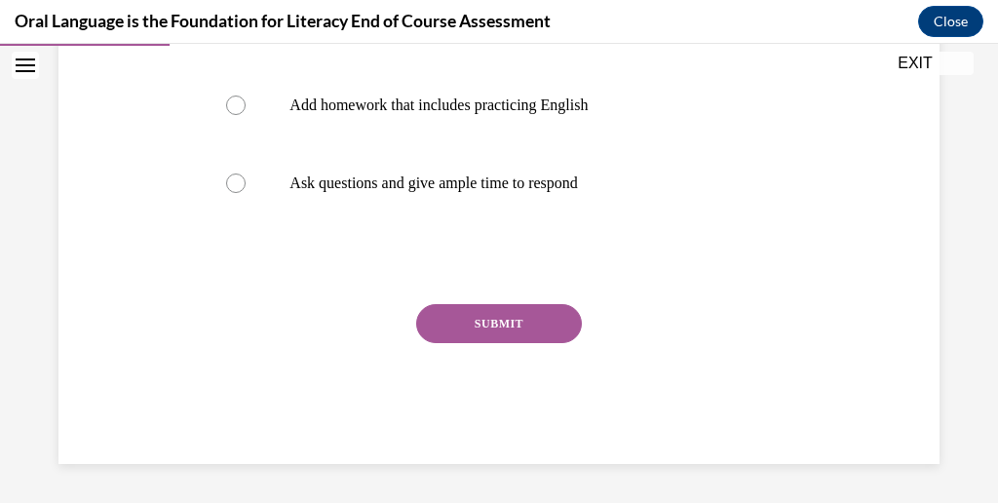
scroll to position [665, 0]
click at [244, 115] on div at bounding box center [235, 105] width 19 height 19
click at [244, 115] on input "Add homework that includes practicing English" at bounding box center [235, 105] width 19 height 19
radio input "true"
click at [436, 343] on button "SUBMIT" at bounding box center [499, 323] width 166 height 39
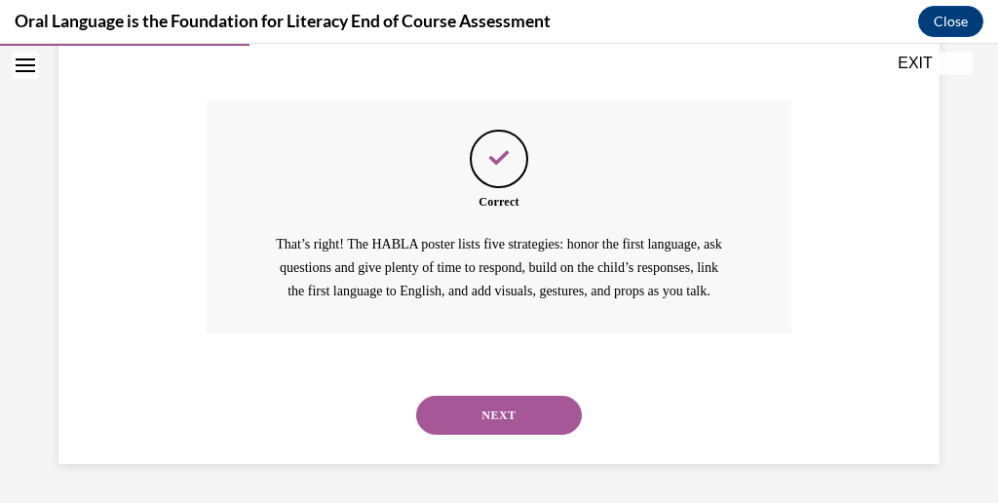
click at [437, 435] on button "NEXT" at bounding box center [499, 415] width 166 height 39
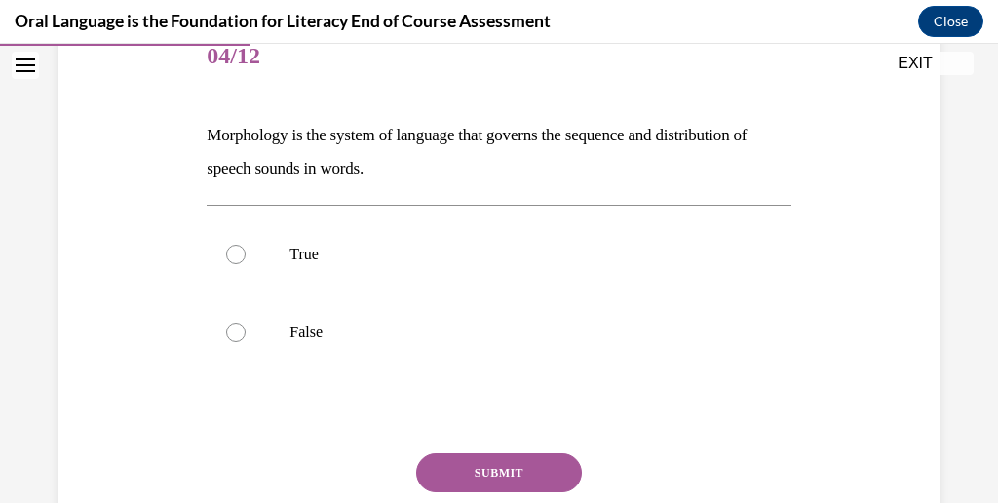
scroll to position [253, 0]
click at [244, 341] on div at bounding box center [235, 331] width 19 height 19
click at [244, 341] on input "False" at bounding box center [235, 331] width 19 height 19
radio input "true"
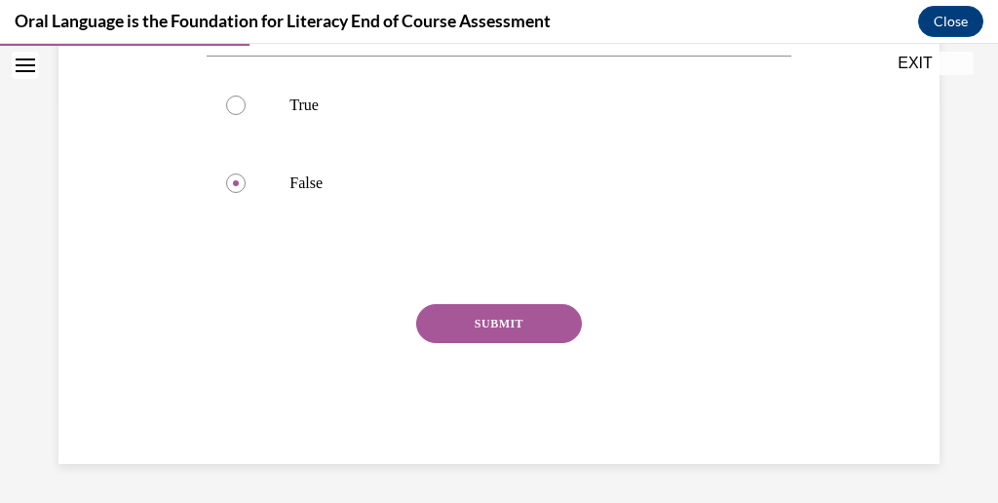
click at [445, 319] on button "SUBMIT" at bounding box center [499, 323] width 166 height 39
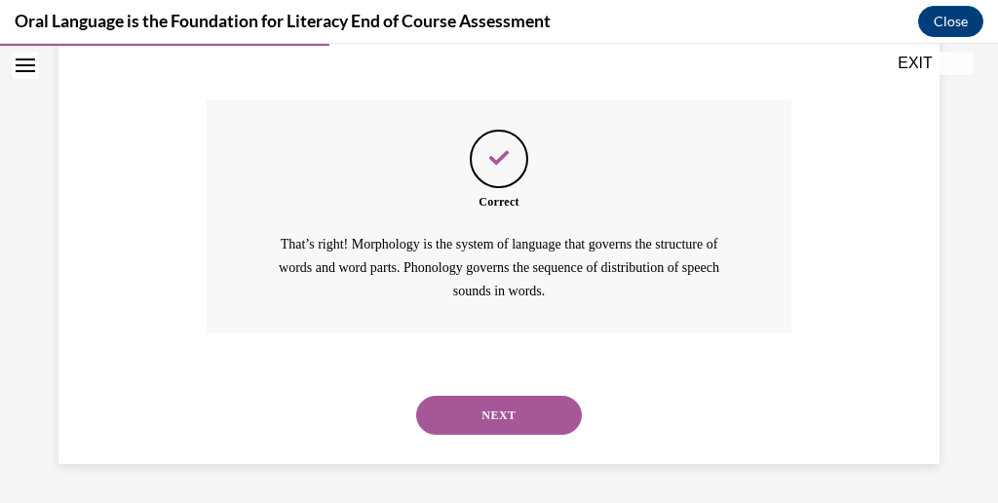
click at [438, 435] on button "NEXT" at bounding box center [499, 415] width 166 height 39
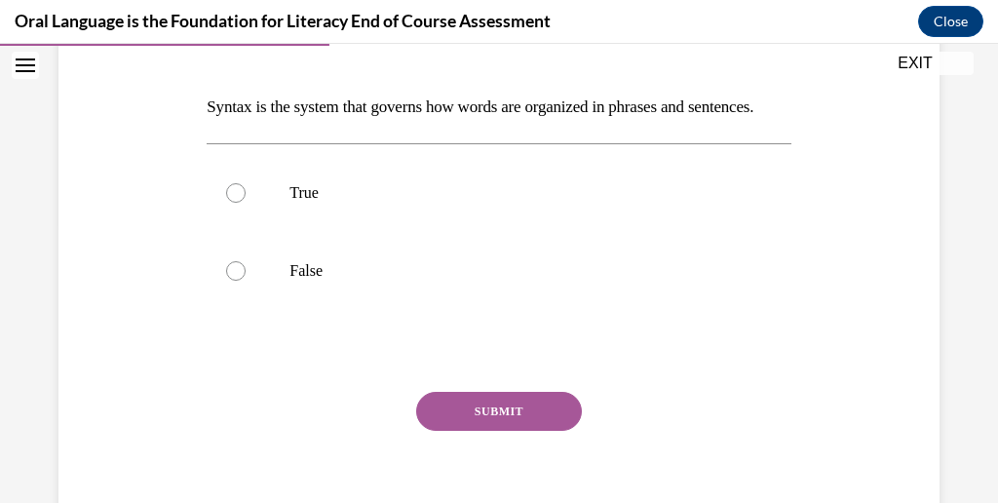
scroll to position [286, 0]
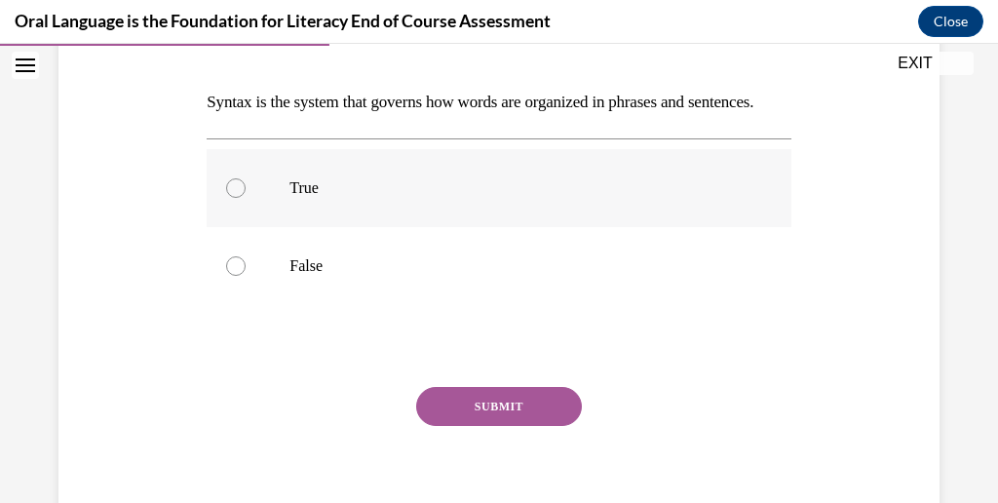
click at [246, 198] on div at bounding box center [235, 187] width 19 height 19
click at [246, 198] on input "True" at bounding box center [235, 187] width 19 height 19
radio input "true"
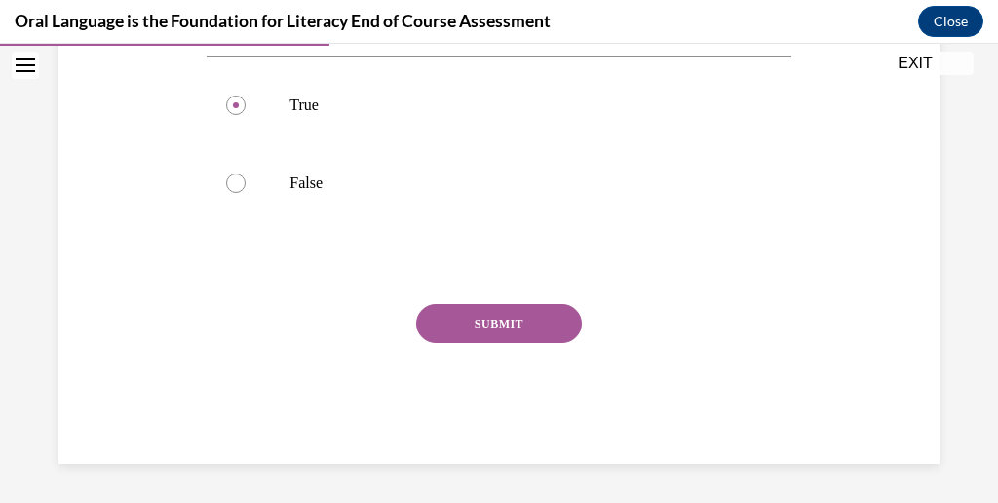
click at [483, 343] on button "SUBMIT" at bounding box center [499, 323] width 166 height 39
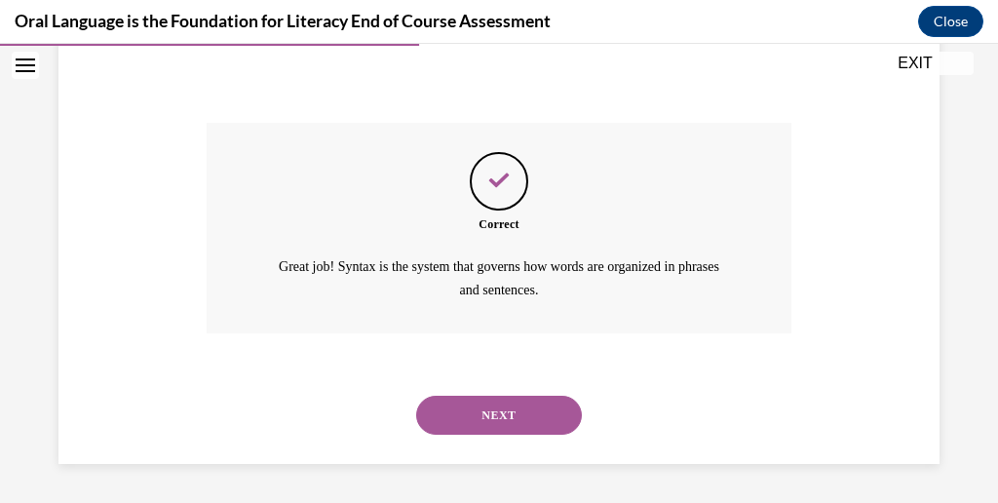
scroll to position [842, 0]
click at [500, 406] on button "NEXT" at bounding box center [499, 415] width 166 height 39
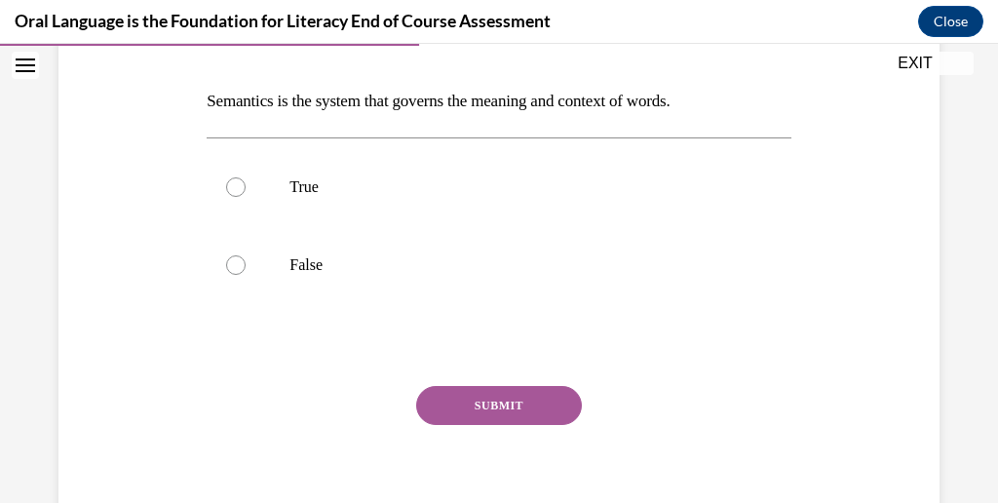
scroll to position [294, 0]
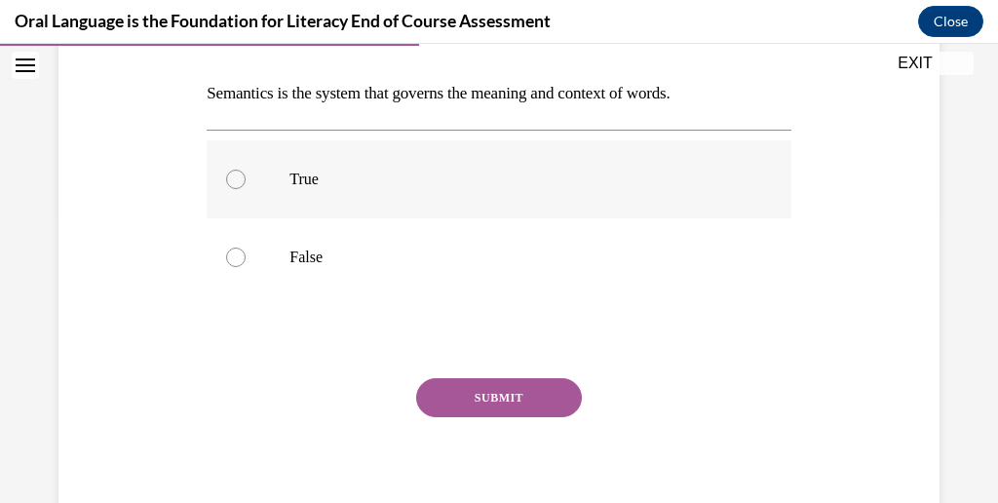
click at [246, 189] on div at bounding box center [235, 179] width 19 height 19
click at [246, 189] on input "True" at bounding box center [235, 179] width 19 height 19
radio input "true"
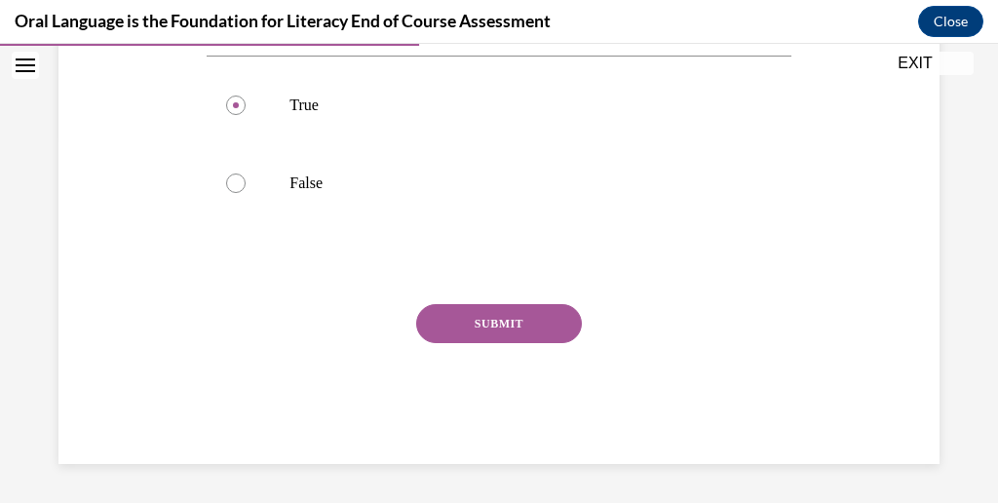
click at [470, 343] on button "SUBMIT" at bounding box center [499, 323] width 166 height 39
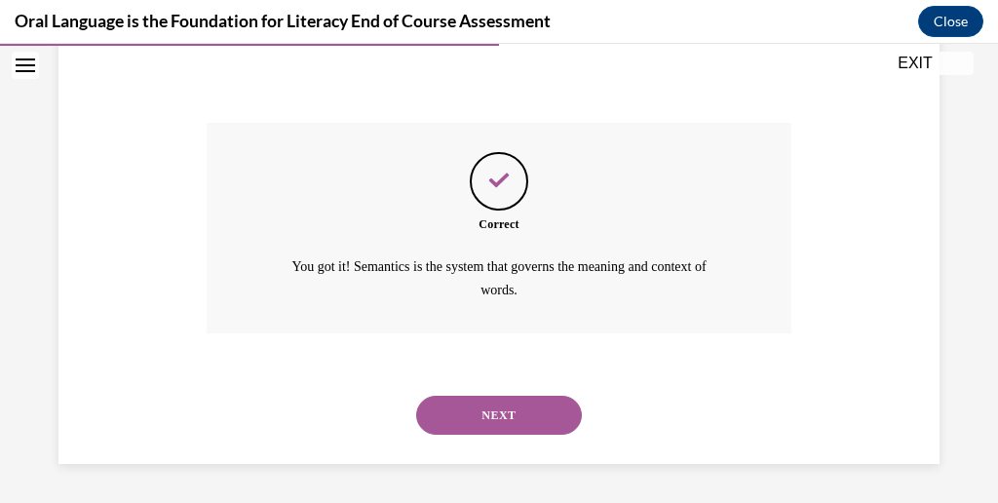
scroll to position [842, 0]
click at [491, 396] on button "NEXT" at bounding box center [499, 415] width 166 height 39
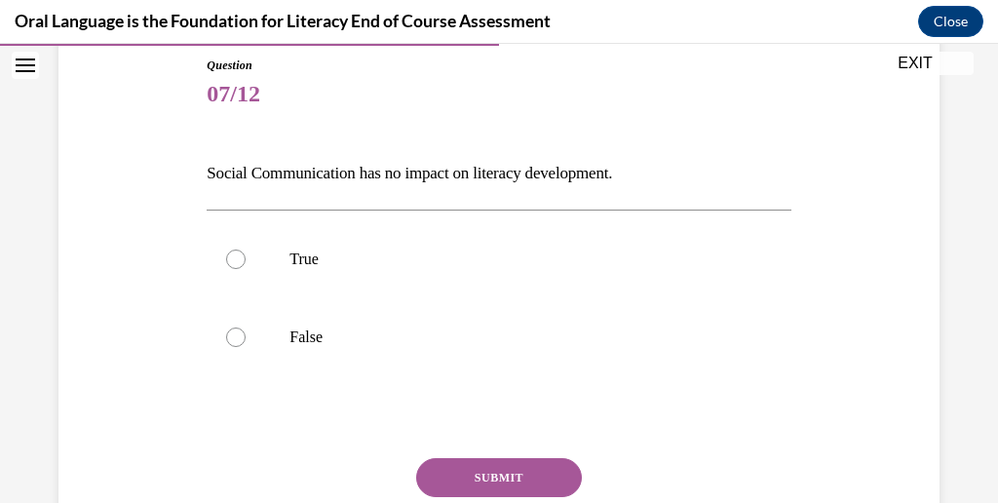
scroll to position [252, 0]
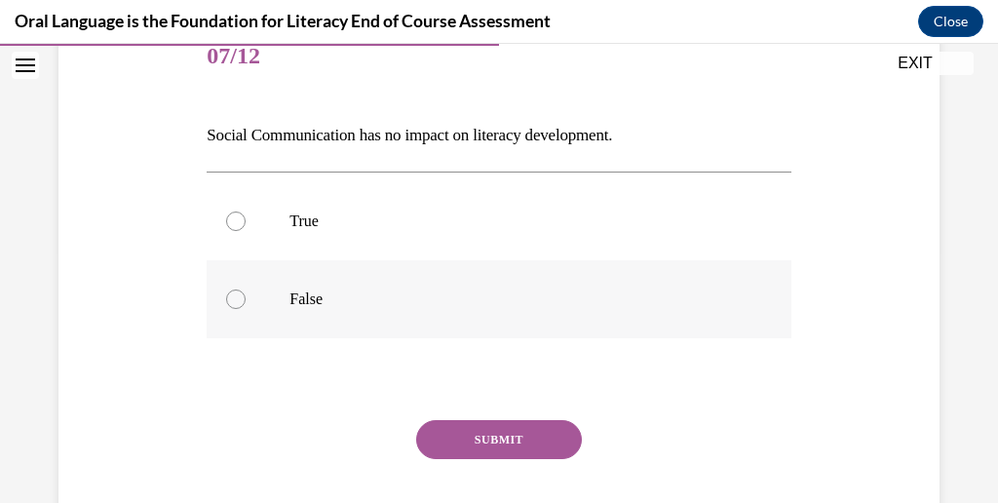
click at [242, 309] on div at bounding box center [235, 299] width 19 height 19
click at [242, 309] on input "False" at bounding box center [235, 299] width 19 height 19
radio input "true"
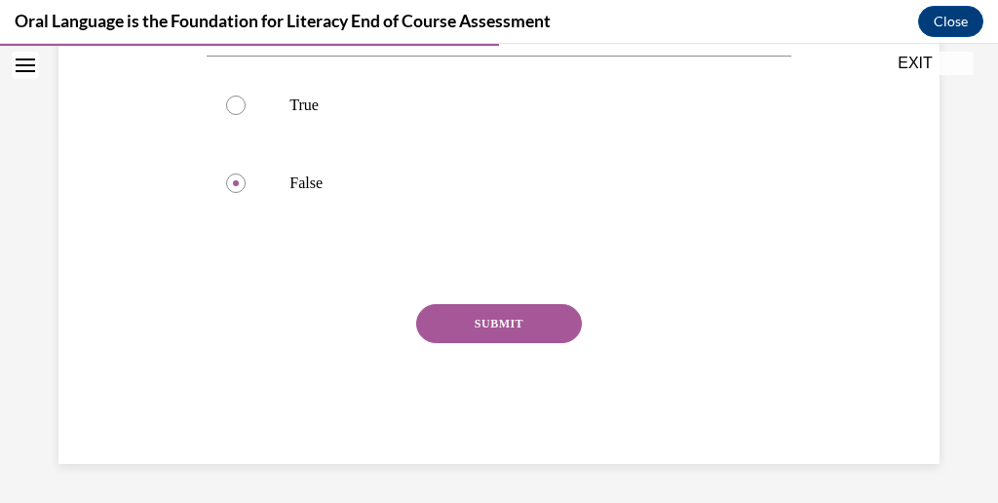
click at [456, 343] on button "SUBMIT" at bounding box center [499, 323] width 166 height 39
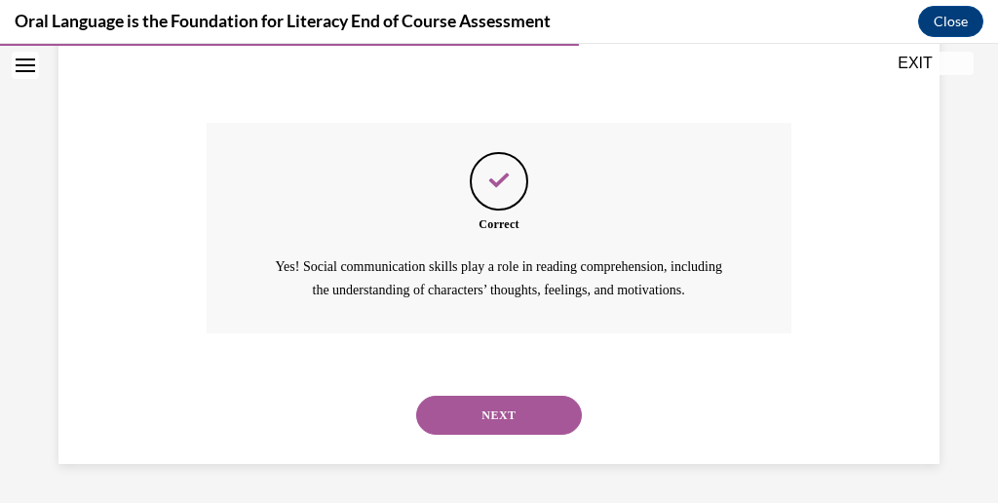
scroll to position [830, 0]
click at [466, 396] on button "NEXT" at bounding box center [499, 415] width 166 height 39
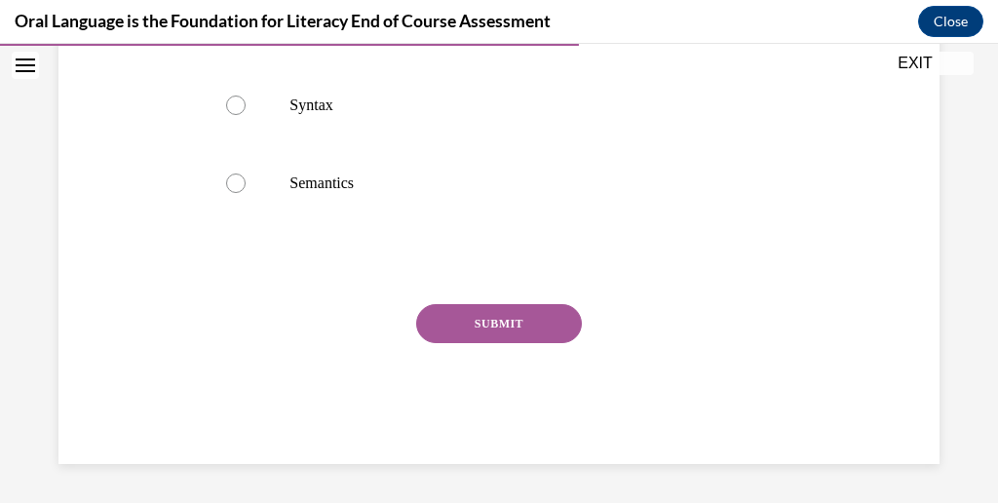
scroll to position [537, 0]
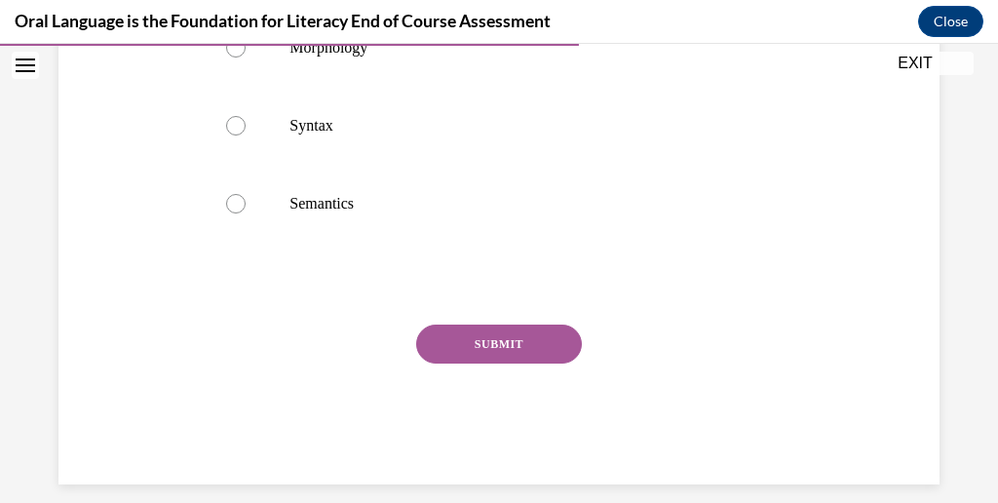
radio input "true"
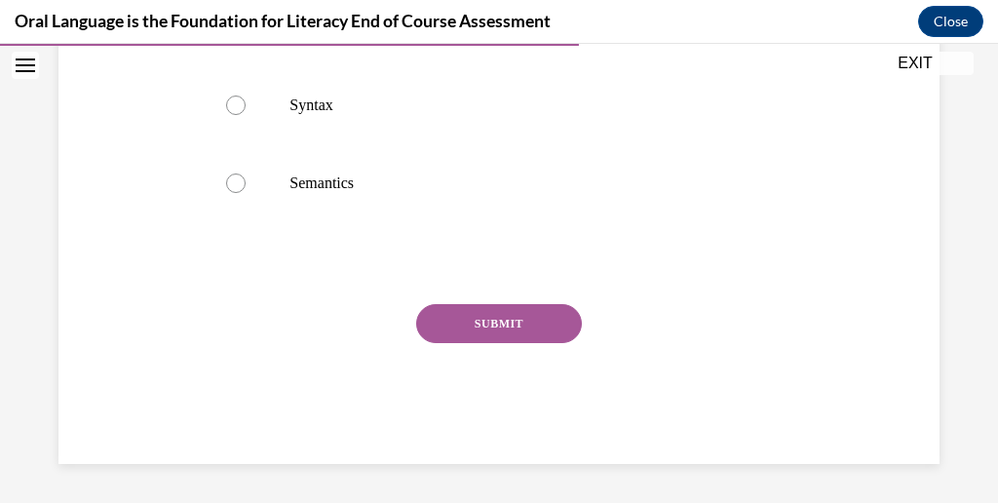
click at [496, 332] on button "SUBMIT" at bounding box center [499, 323] width 166 height 39
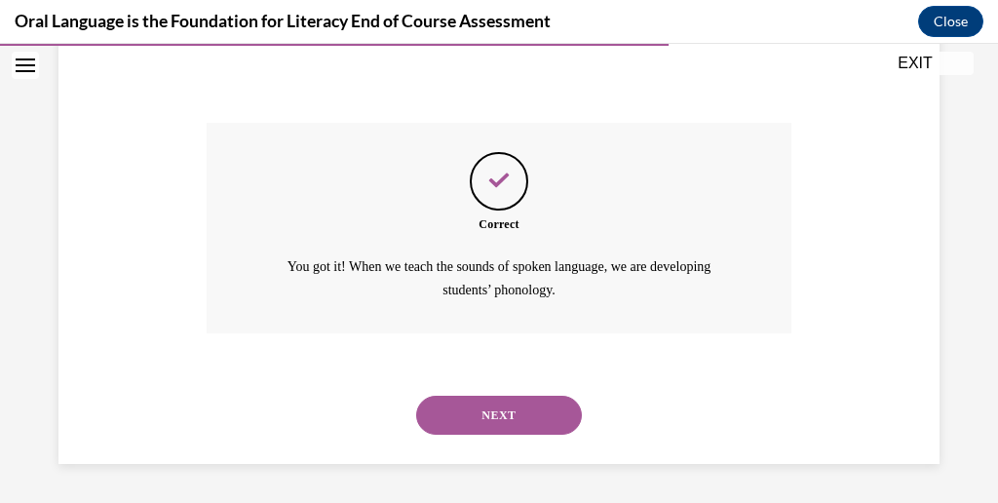
scroll to position [1078, 0]
click at [491, 396] on button "NEXT" at bounding box center [499, 415] width 166 height 39
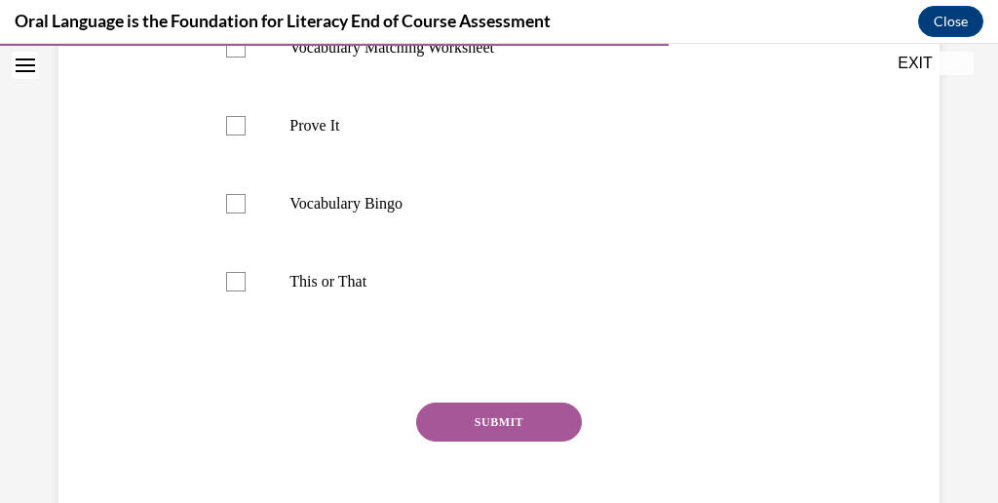
scroll to position [494, 0]
click at [246, 56] on div at bounding box center [235, 45] width 19 height 19
click at [246, 56] on input "Vocabulary Matching Worksheet" at bounding box center [235, 45] width 19 height 19
checkbox input "true"
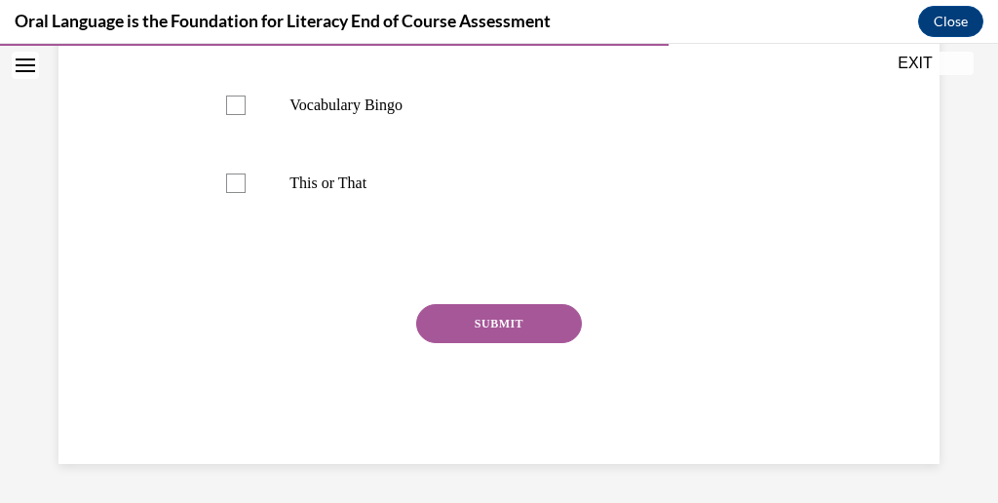
scroll to position [623, 0]
click at [246, 115] on div at bounding box center [235, 105] width 19 height 19
click at [246, 115] on input "Vocabulary Bingo" at bounding box center [235, 105] width 19 height 19
checkbox input "true"
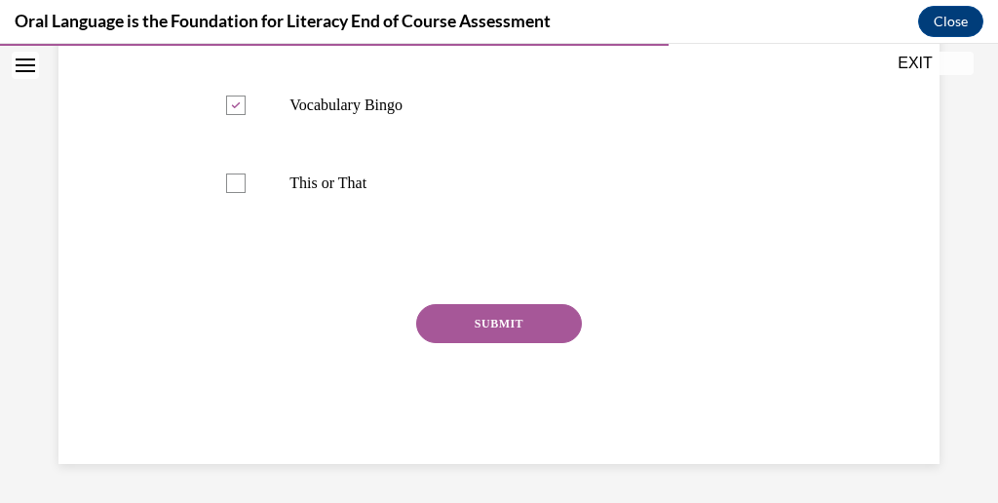
click at [525, 402] on div "SUBMIT" at bounding box center [499, 352] width 584 height 97
click at [528, 343] on button "SUBMIT" at bounding box center [499, 323] width 166 height 39
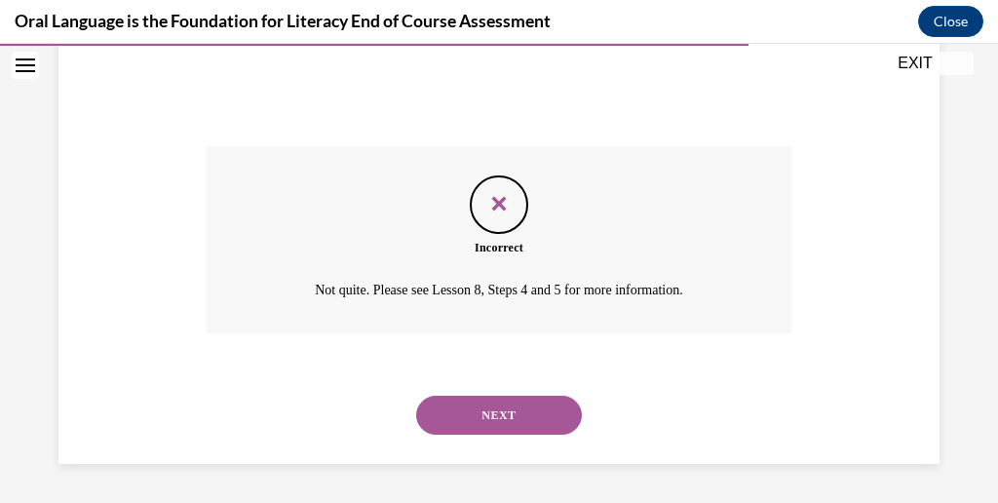
scroll to position [1120, 0]
click at [519, 435] on button "NEXT" at bounding box center [499, 415] width 166 height 39
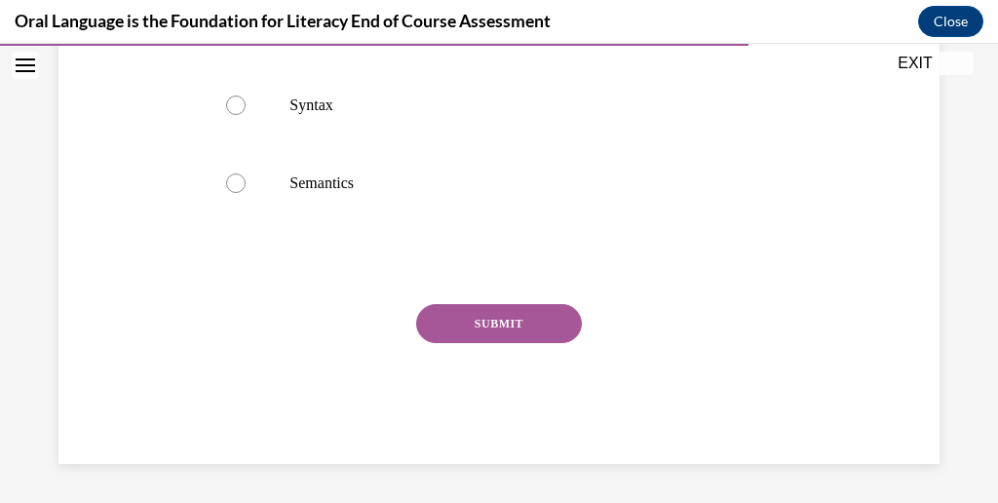
scroll to position [594, 0]
click at [246, 115] on div at bounding box center [235, 105] width 19 height 19
click at [246, 115] on input "Syntax" at bounding box center [235, 105] width 19 height 19
radio input "true"
click at [458, 343] on button "SUBMIT" at bounding box center [499, 323] width 166 height 39
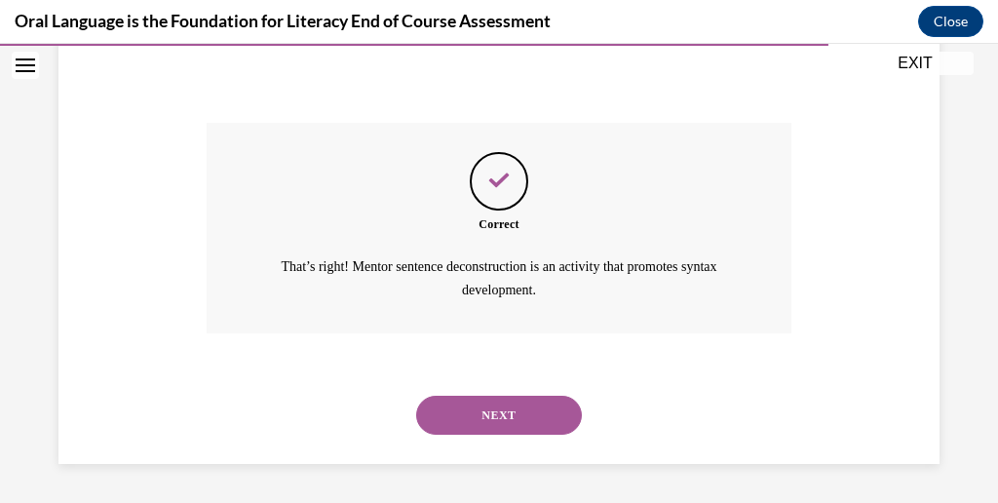
scroll to position [1037, 0]
click at [479, 396] on button "NEXT" at bounding box center [499, 415] width 166 height 39
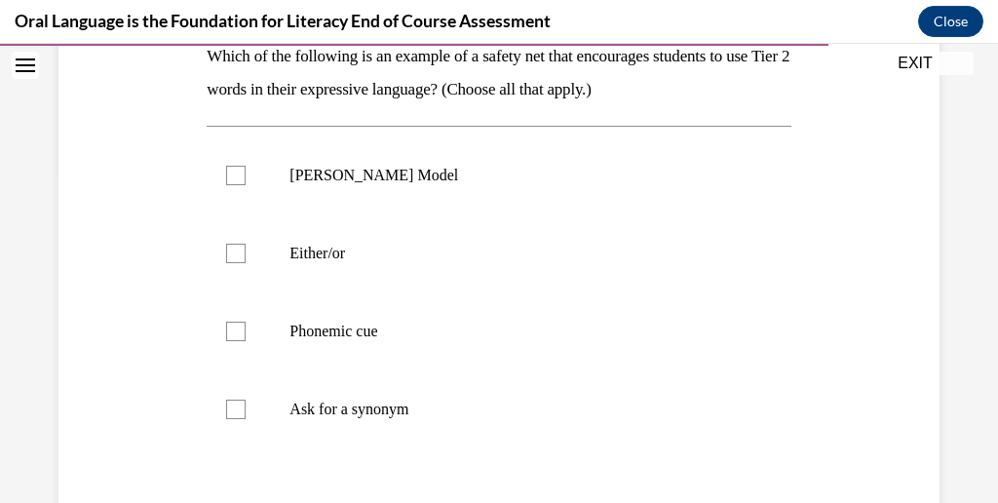
scroll to position [330, 0]
click at [246, 264] on div at bounding box center [235, 254] width 19 height 19
click at [246, 264] on input "Either/or" at bounding box center [235, 254] width 19 height 19
checkbox input "true"
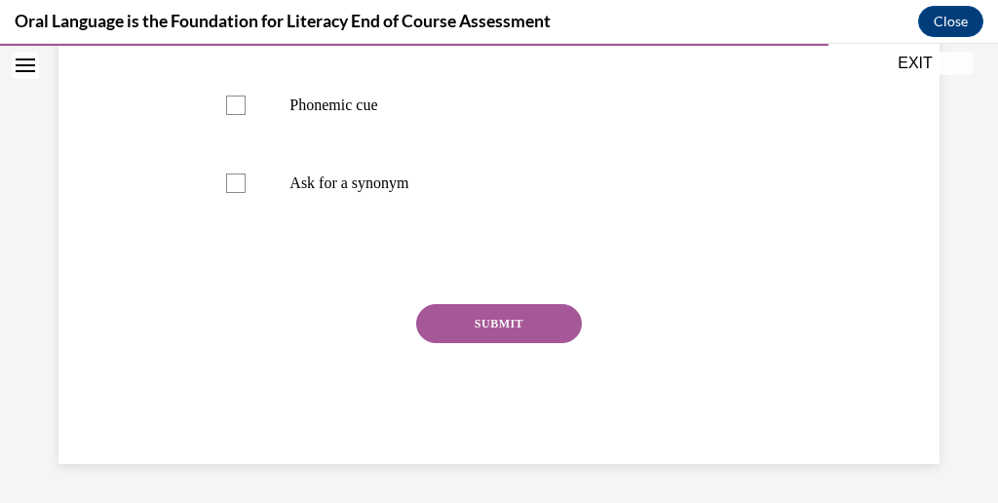
click at [450, 343] on button "SUBMIT" at bounding box center [499, 323] width 166 height 39
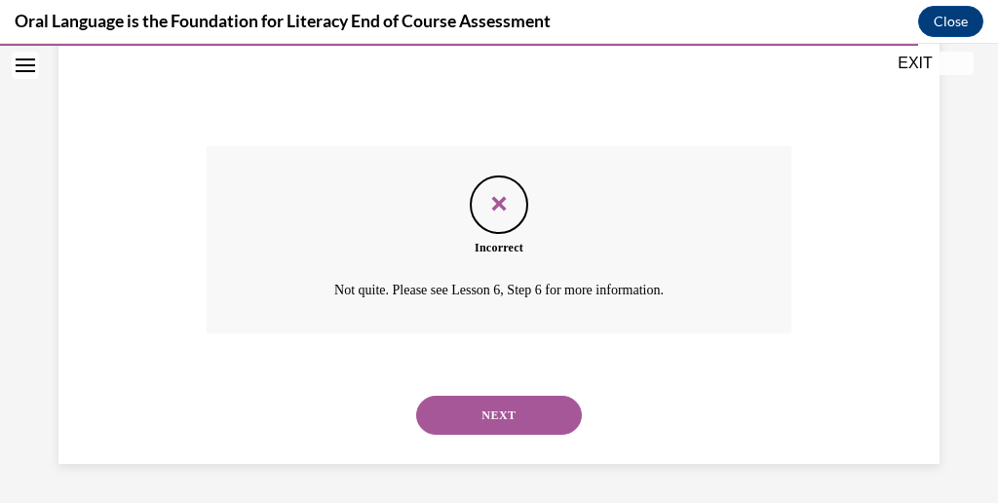
scroll to position [1078, 0]
click at [466, 401] on button "NEXT" at bounding box center [499, 415] width 166 height 39
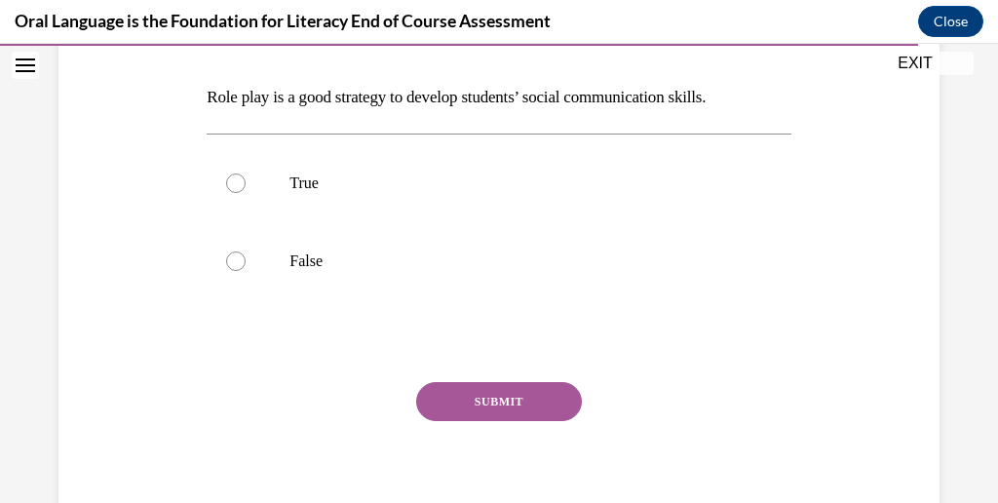
scroll to position [294, 0]
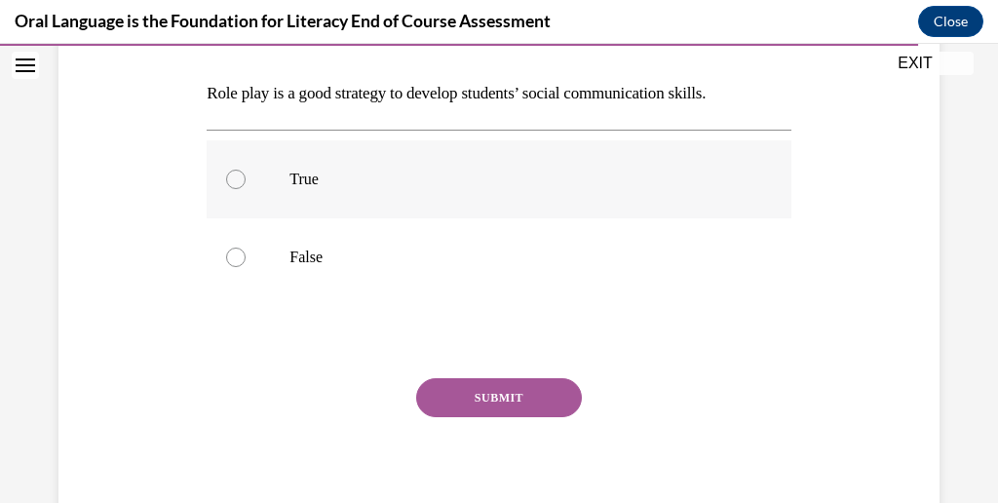
click at [260, 218] on label "True" at bounding box center [499, 179] width 584 height 78
click at [246, 189] on input "True" at bounding box center [235, 179] width 19 height 19
radio input "true"
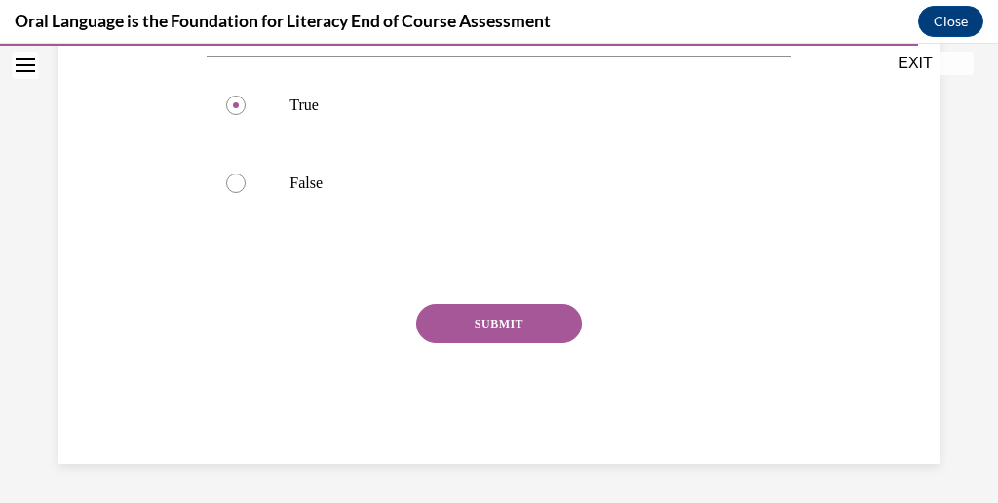
click at [436, 343] on button "SUBMIT" at bounding box center [499, 323] width 166 height 39
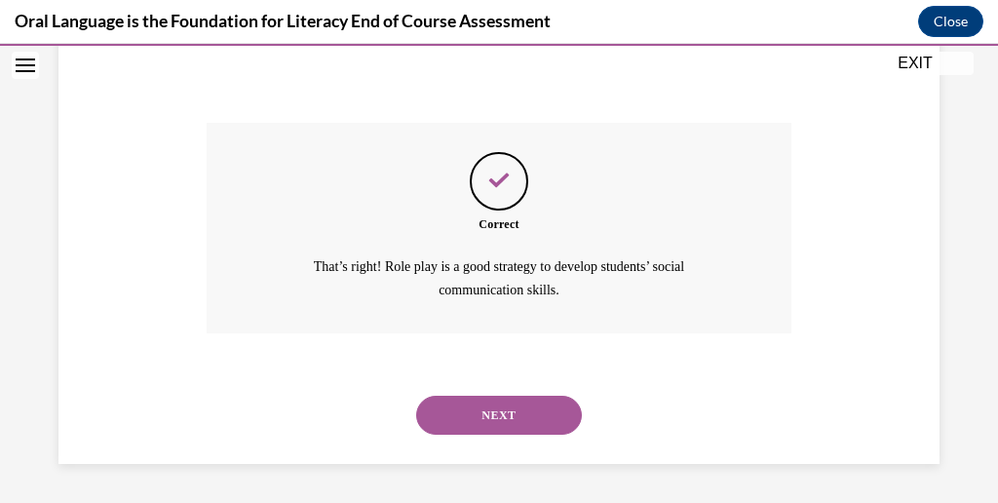
scroll to position [842, 0]
click at [487, 396] on button "NEXT" at bounding box center [499, 415] width 166 height 39
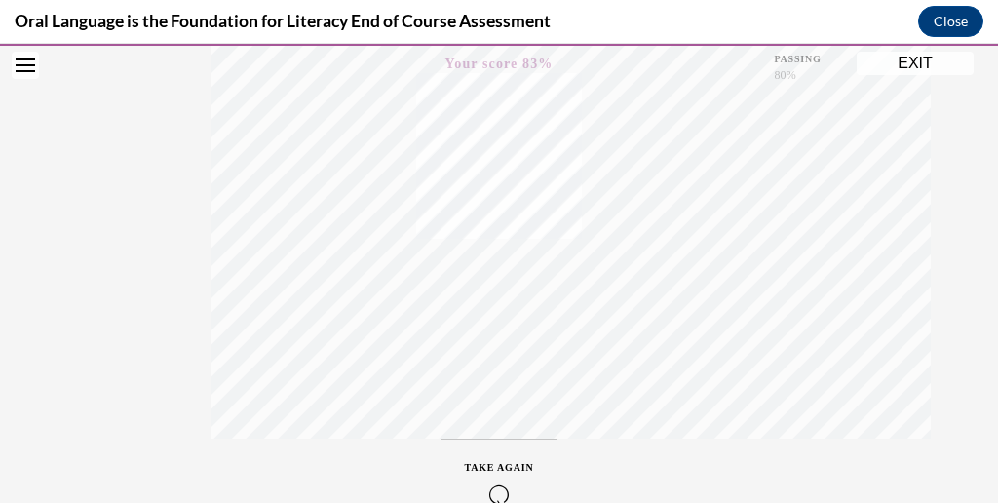
scroll to position [557, 0]
click at [899, 70] on button "EXIT" at bounding box center [915, 63] width 117 height 23
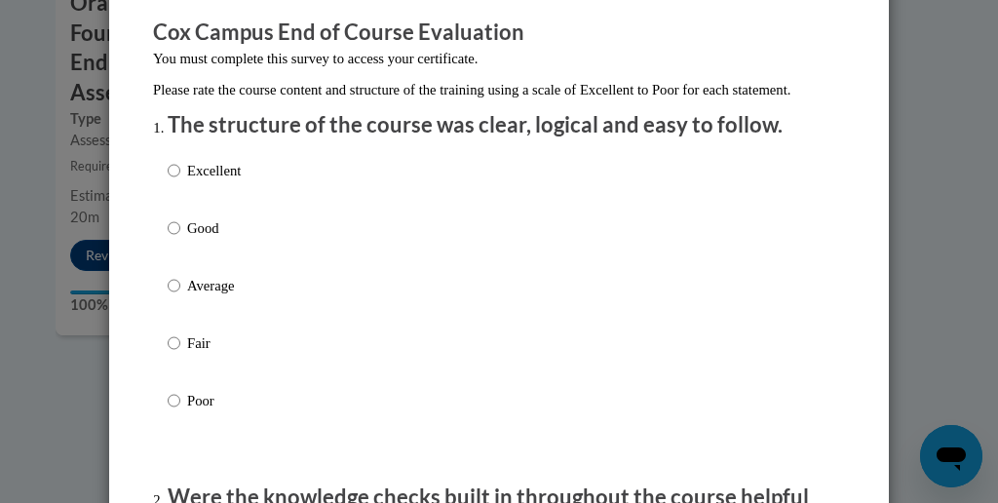
scroll to position [153, 0]
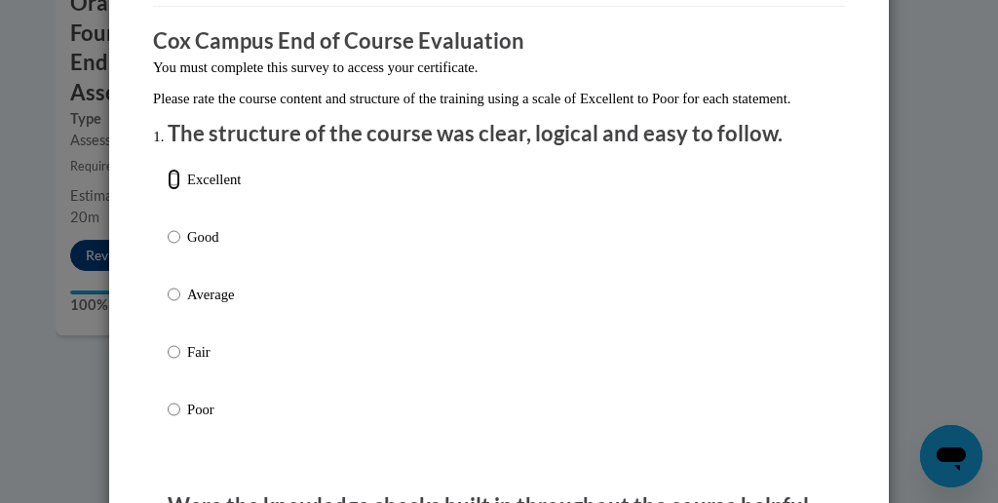
click at [175, 190] on input "Excellent" at bounding box center [174, 179] width 13 height 21
radio input "true"
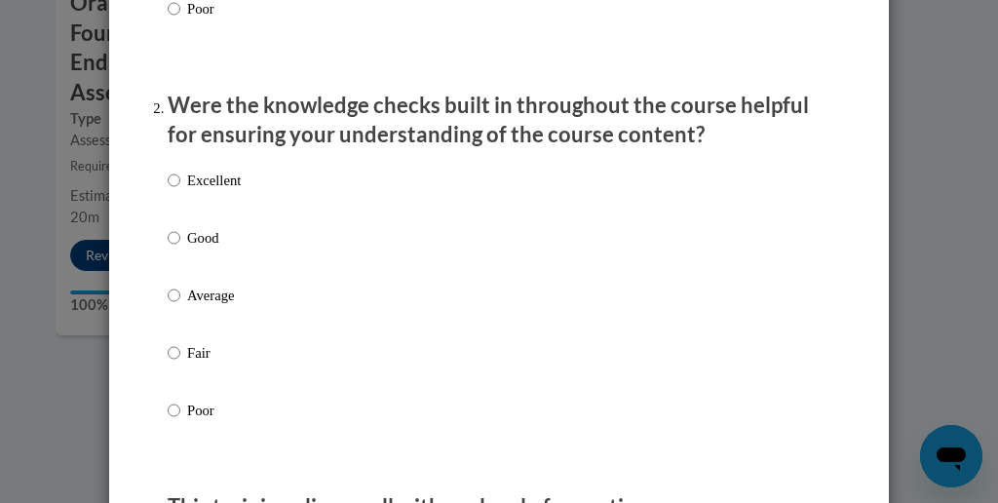
scroll to position [553, 0]
click at [174, 307] on input "Average" at bounding box center [174, 296] width 13 height 21
radio input "true"
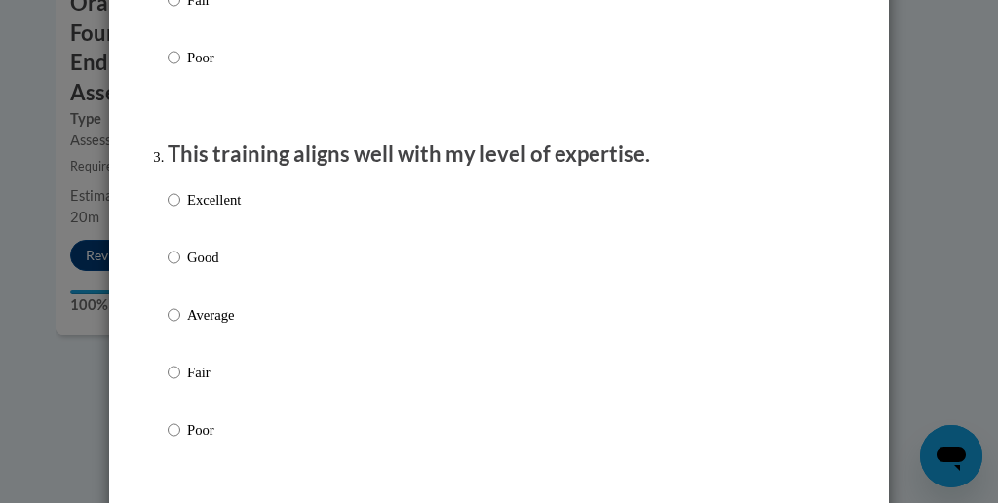
scroll to position [910, 0]
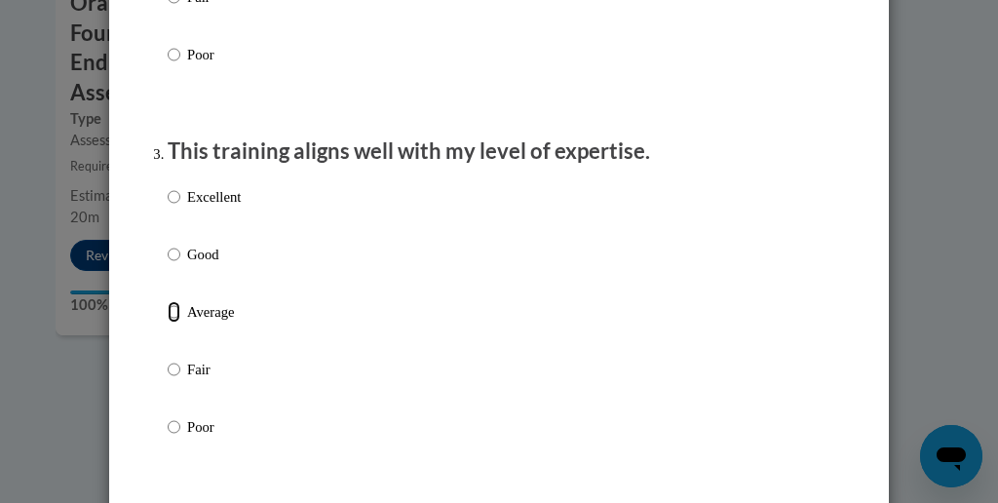
click at [171, 323] on input "Average" at bounding box center [174, 311] width 13 height 21
radio input "true"
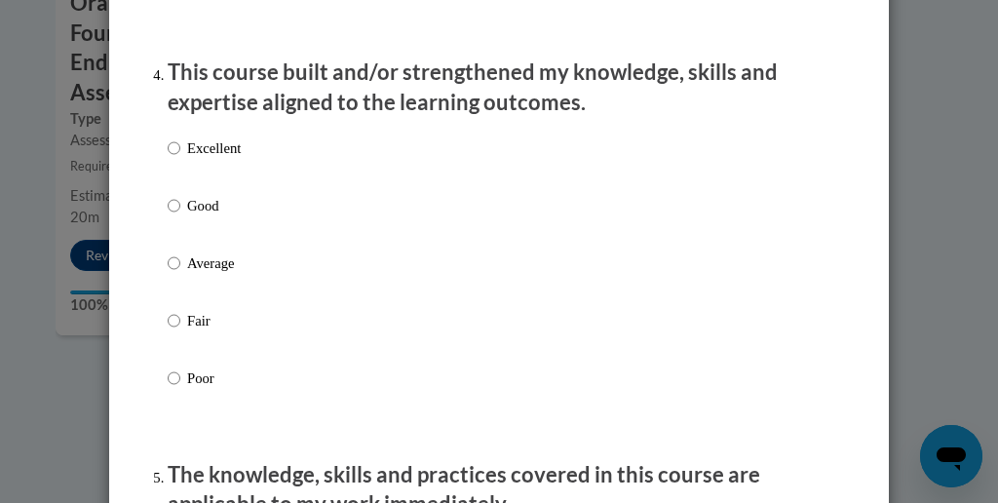
scroll to position [1364, 0]
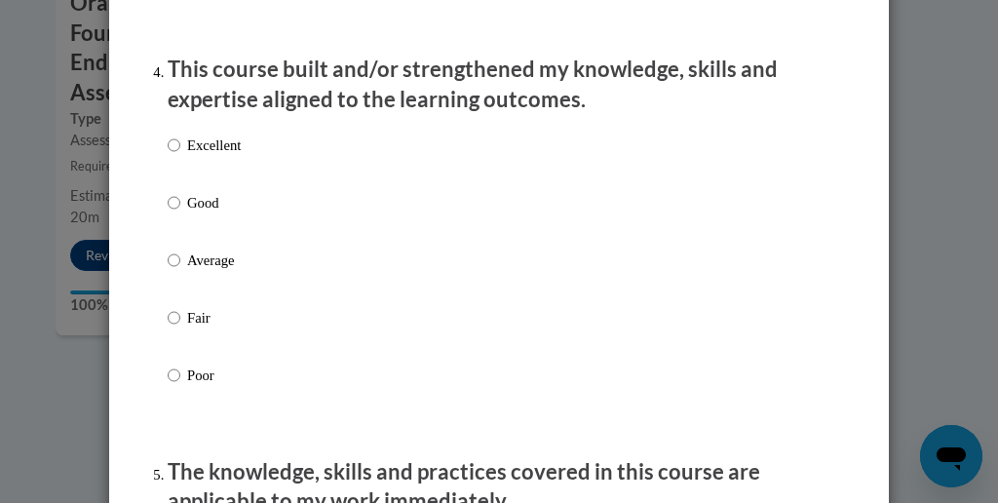
click at [190, 213] on p "Good" at bounding box center [214, 202] width 54 height 21
click at [180, 213] on input "Good" at bounding box center [174, 202] width 13 height 21
radio input "true"
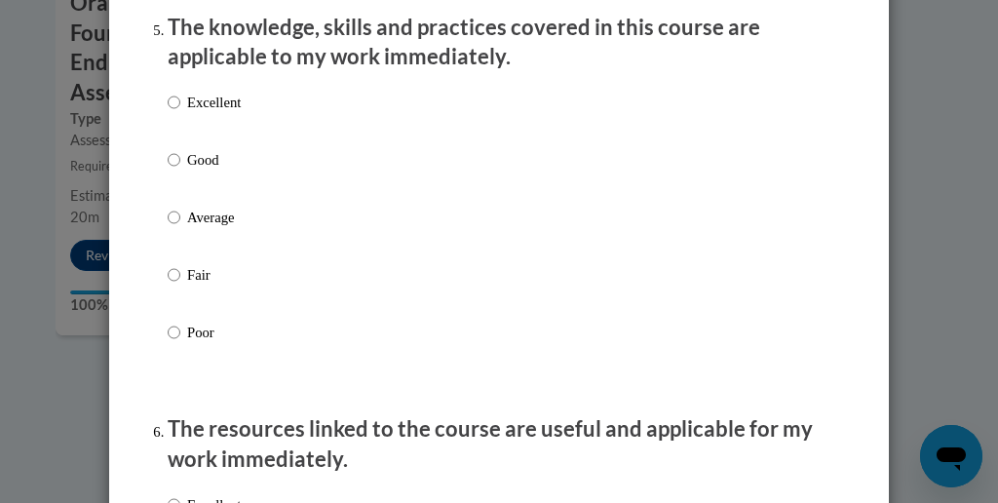
scroll to position [1810, 0]
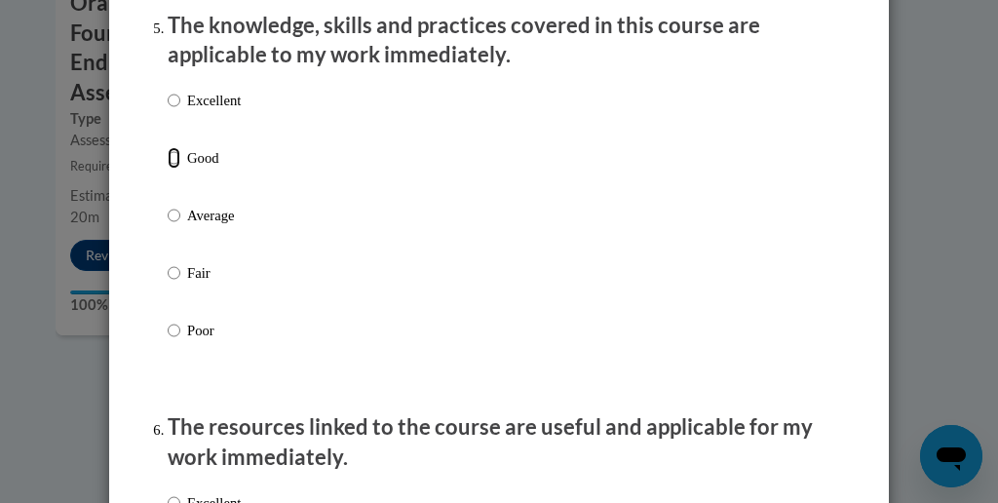
click at [176, 167] on input "Good" at bounding box center [174, 157] width 13 height 21
radio input "true"
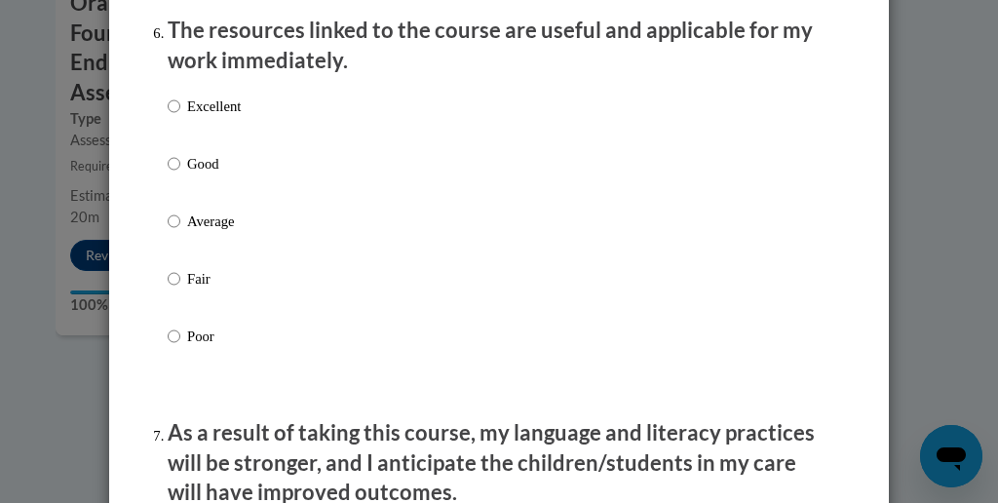
scroll to position [2213, 0]
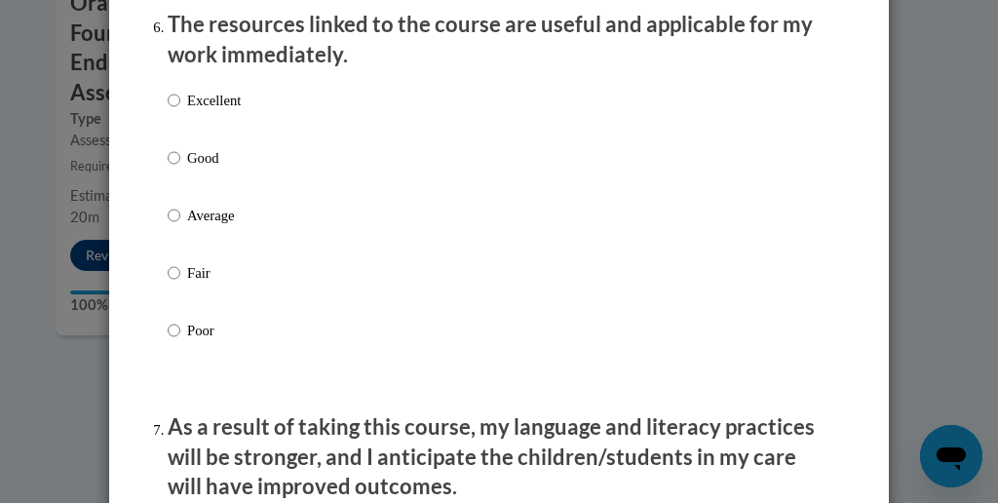
click at [189, 105] on div "Excellent Good Average Fair Poor" at bounding box center [204, 231] width 73 height 302
click at [180, 110] on label "Excellent" at bounding box center [204, 116] width 73 height 53
click at [180, 110] on input "Excellent" at bounding box center [174, 100] width 13 height 21
radio input "true"
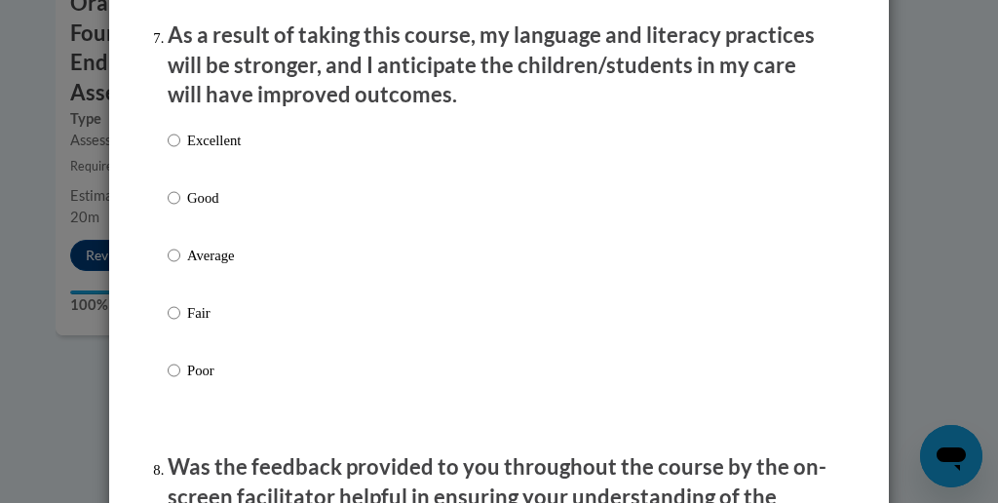
scroll to position [2614, 0]
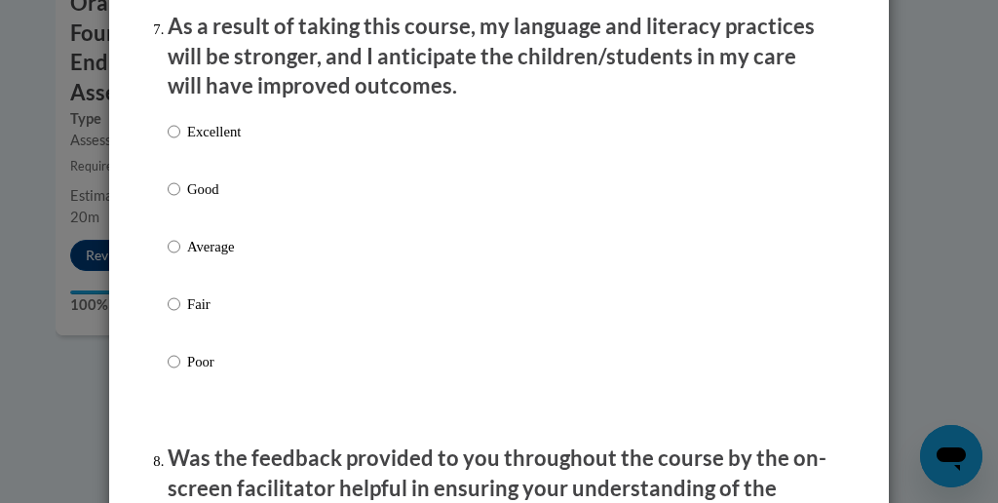
click at [181, 209] on label "Good" at bounding box center [204, 204] width 73 height 53
click at [180, 200] on input "Good" at bounding box center [174, 188] width 13 height 21
radio input "true"
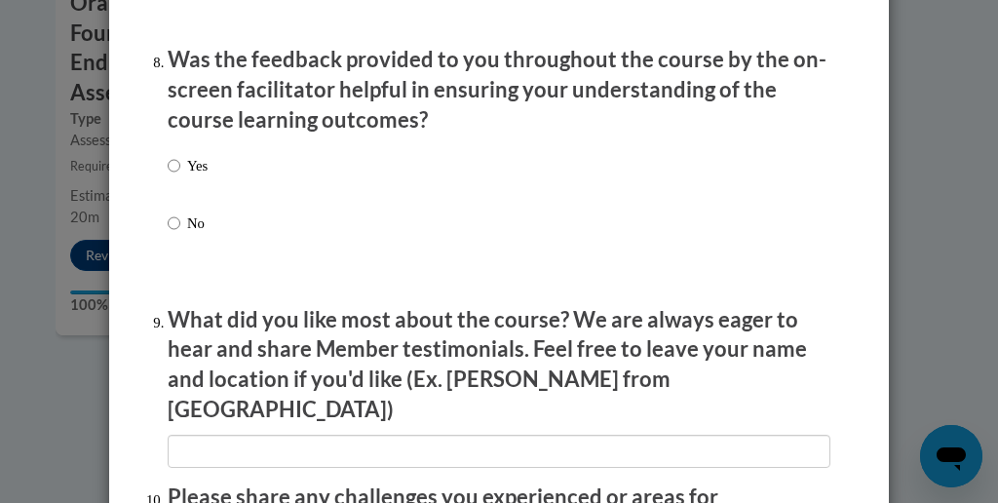
scroll to position [3008, 0]
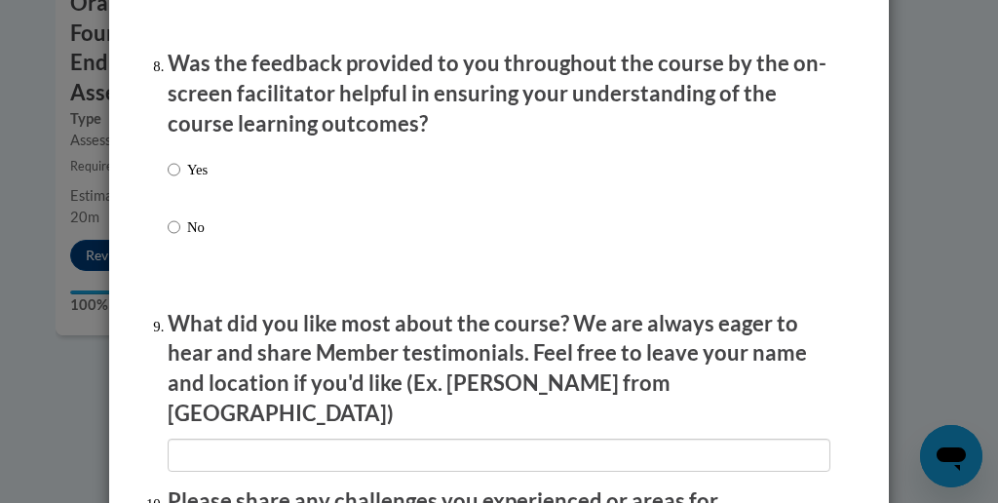
click at [199, 180] on p "Yes" at bounding box center [197, 169] width 20 height 21
click at [180, 180] on input "Yes" at bounding box center [174, 169] width 13 height 21
radio input "true"
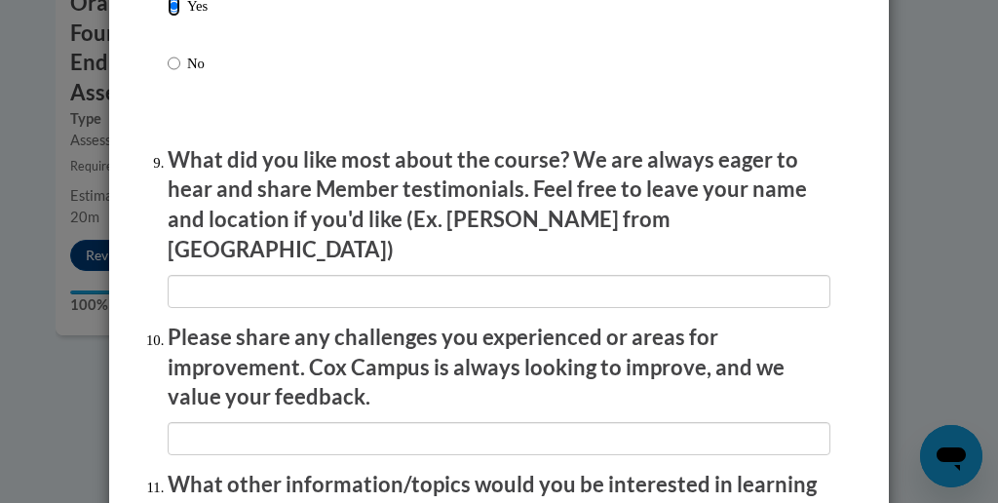
scroll to position [3223, 0]
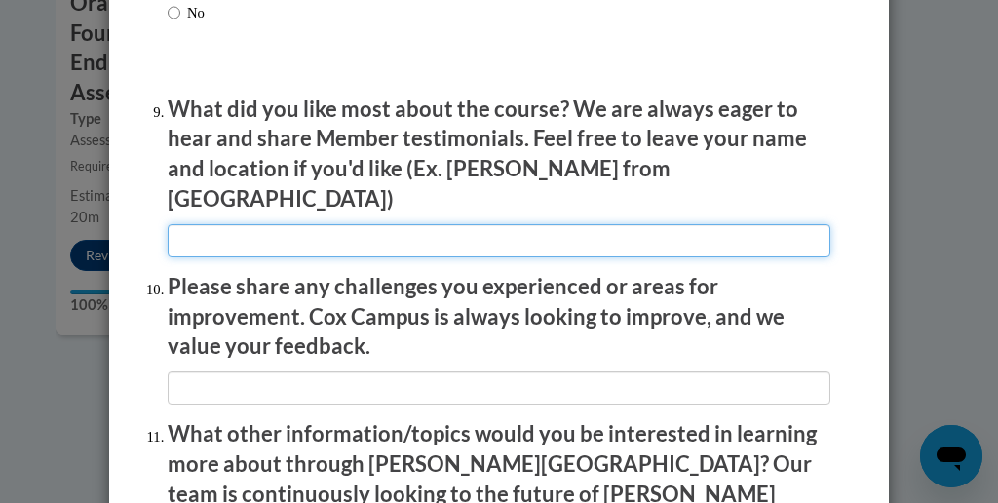
click at [221, 230] on input "textbox" at bounding box center [499, 240] width 663 height 33
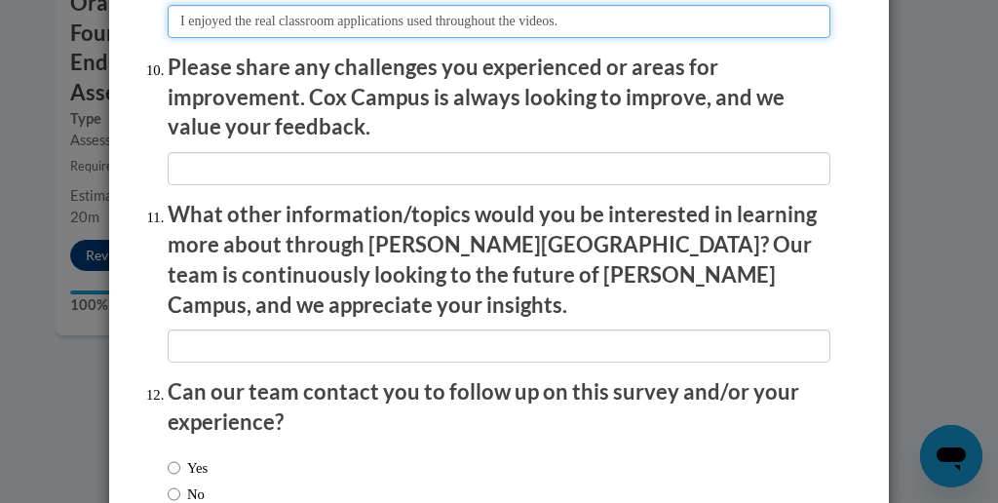
scroll to position [3438, 0]
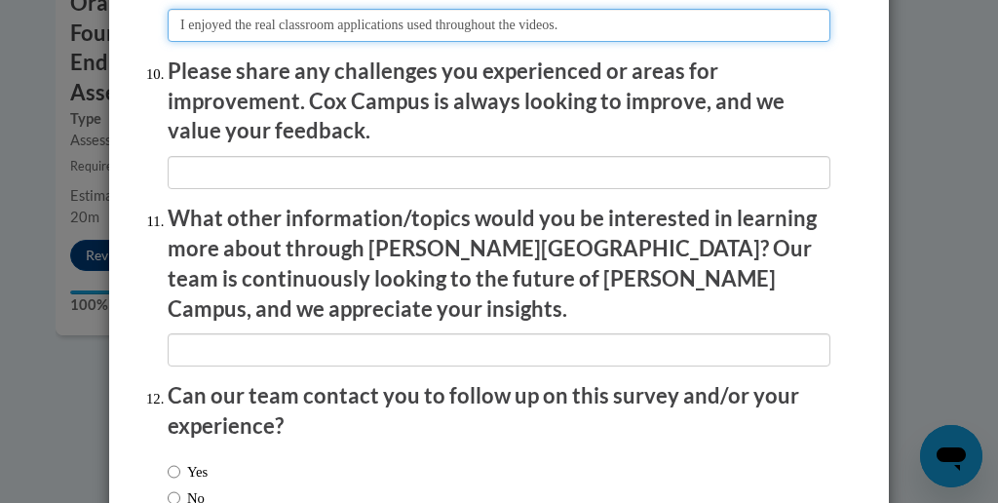
type input "I enjoyed the real classroom applications used throughout the videos."
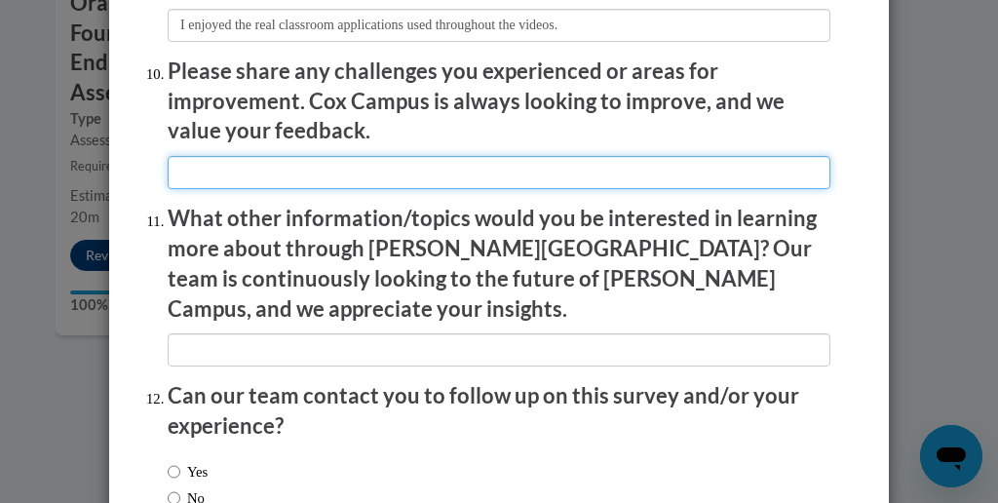
click at [211, 166] on input "textbox" at bounding box center [499, 172] width 663 height 33
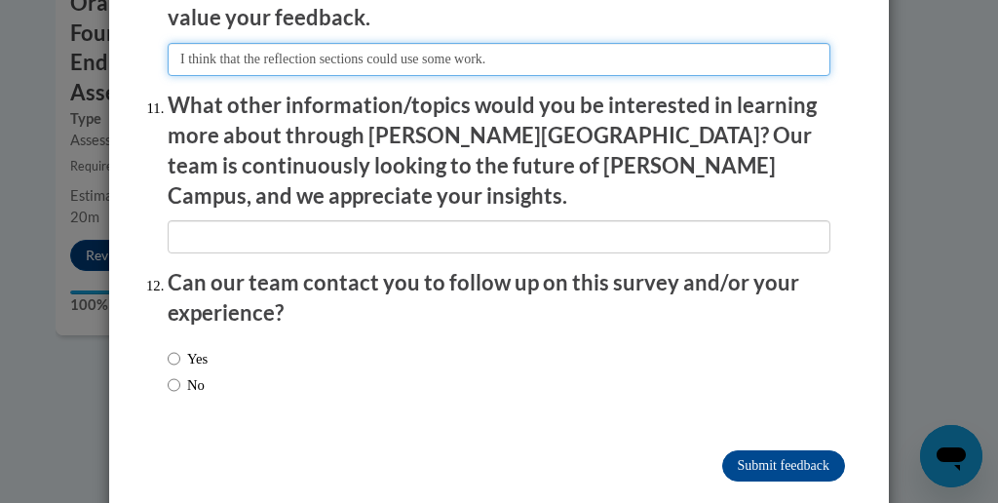
scroll to position [3552, 0]
type input "I think that the reflection sections could use some work."
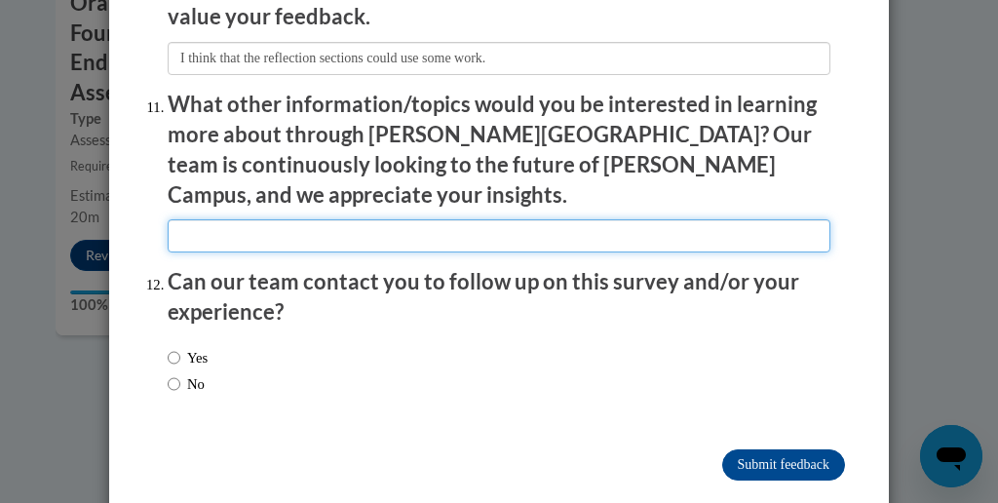
click at [225, 219] on input "textbox" at bounding box center [499, 235] width 663 height 33
type input "T"
type input "I would love a course that applies these materials to middle and high school cl…"
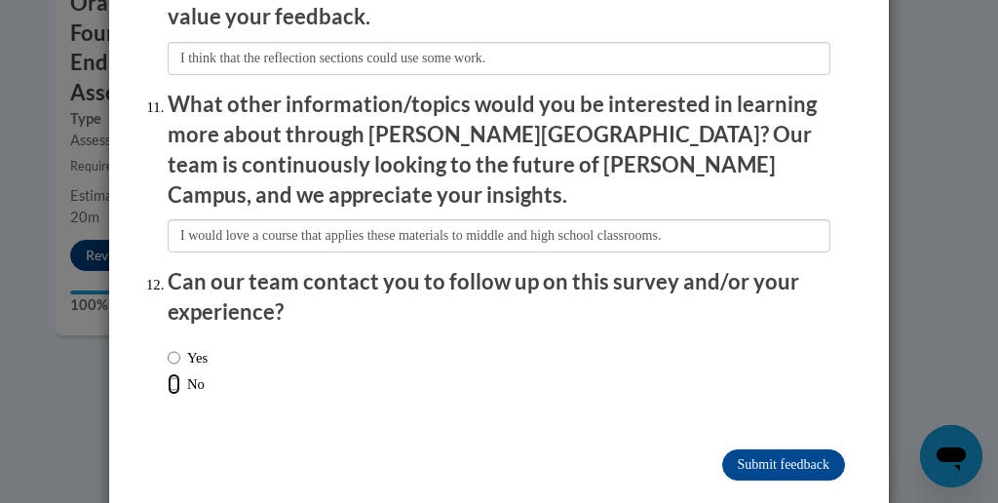
click at [173, 373] on input "No" at bounding box center [174, 383] width 13 height 21
radio input "true"
click at [806, 449] on input "Submit feedback" at bounding box center [783, 464] width 123 height 31
